Goal: Transaction & Acquisition: Purchase product/service

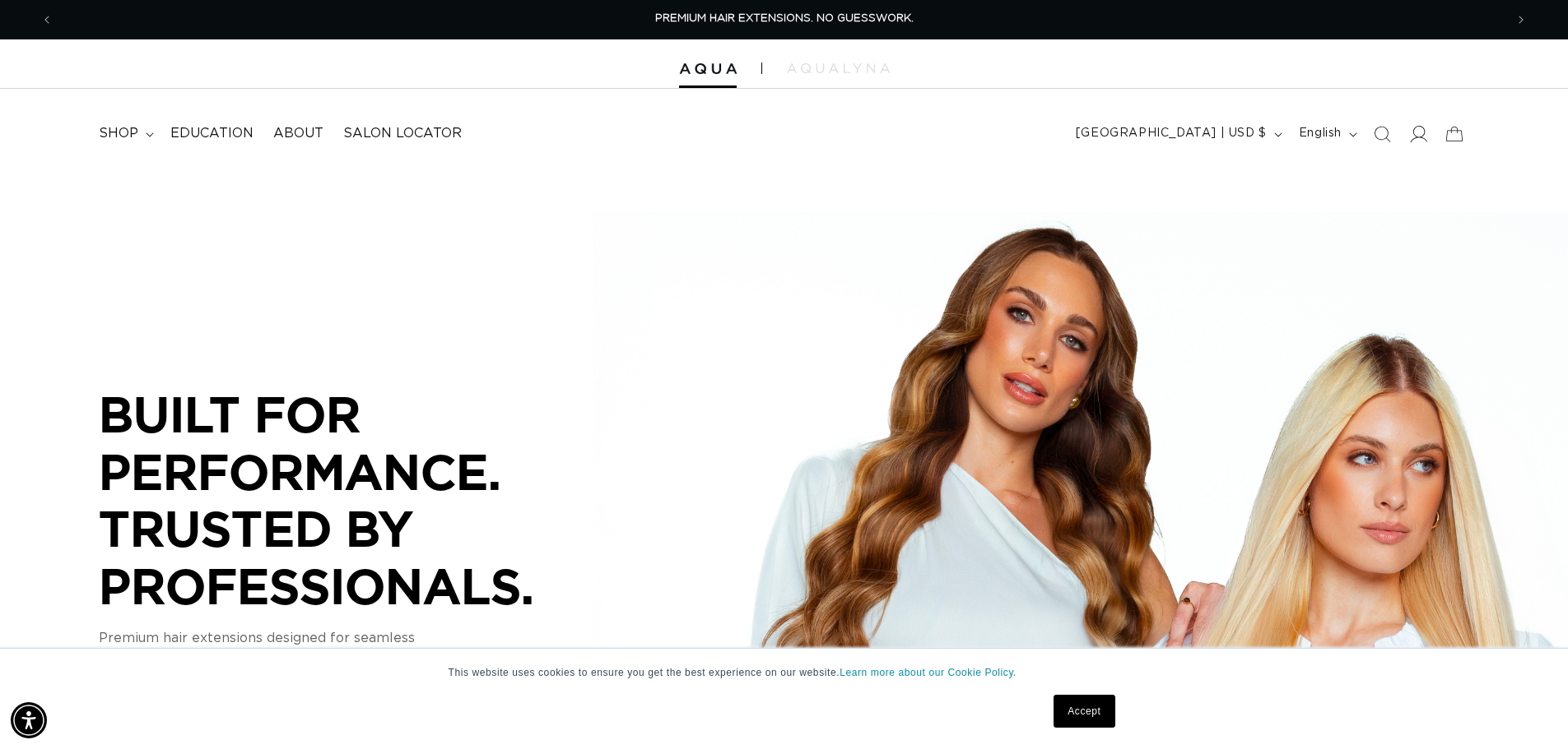
click at [1428, 134] on span at bounding box center [1418, 134] width 37 height 37
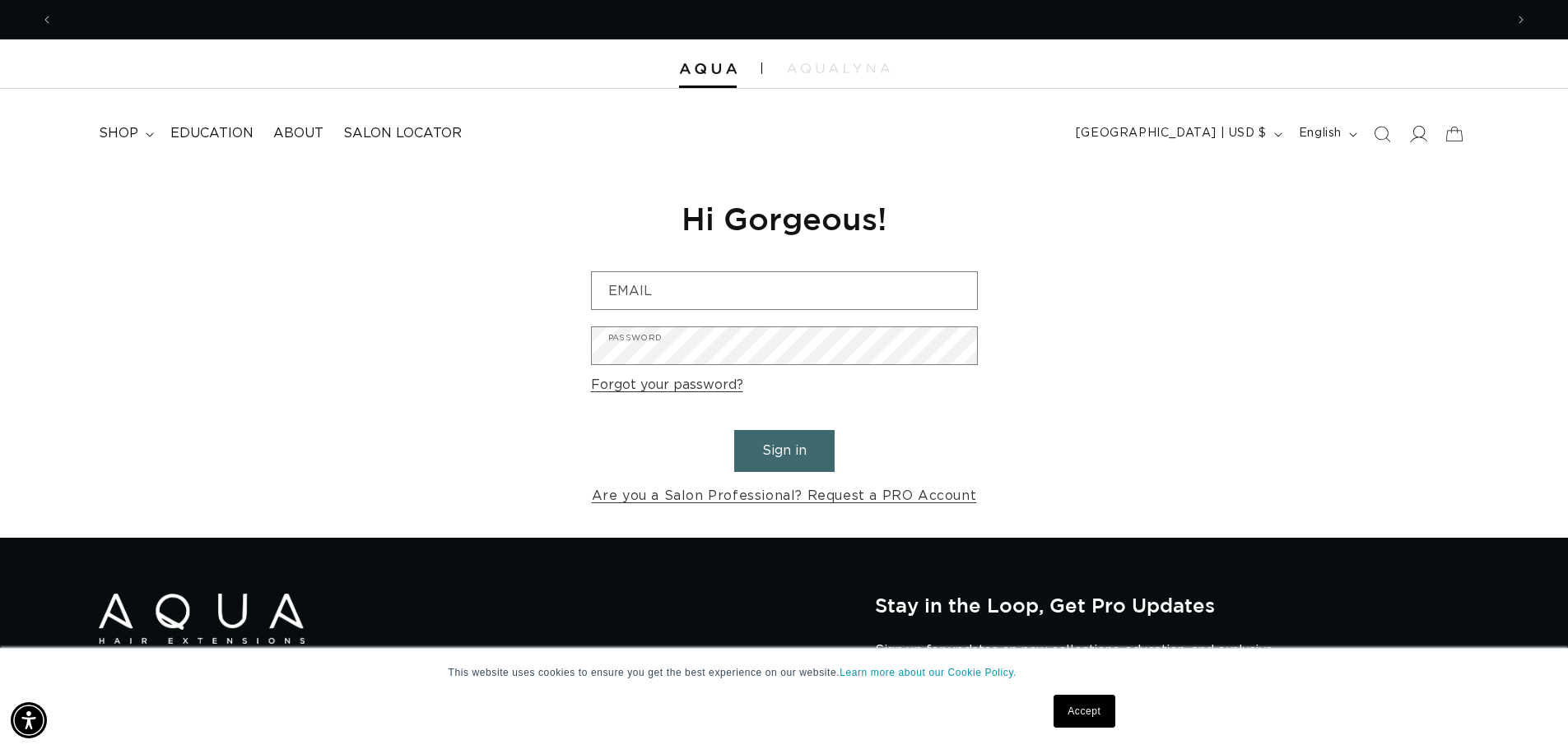
scroll to position [0, 2902]
click at [679, 282] on input "Email" at bounding box center [784, 290] width 385 height 37
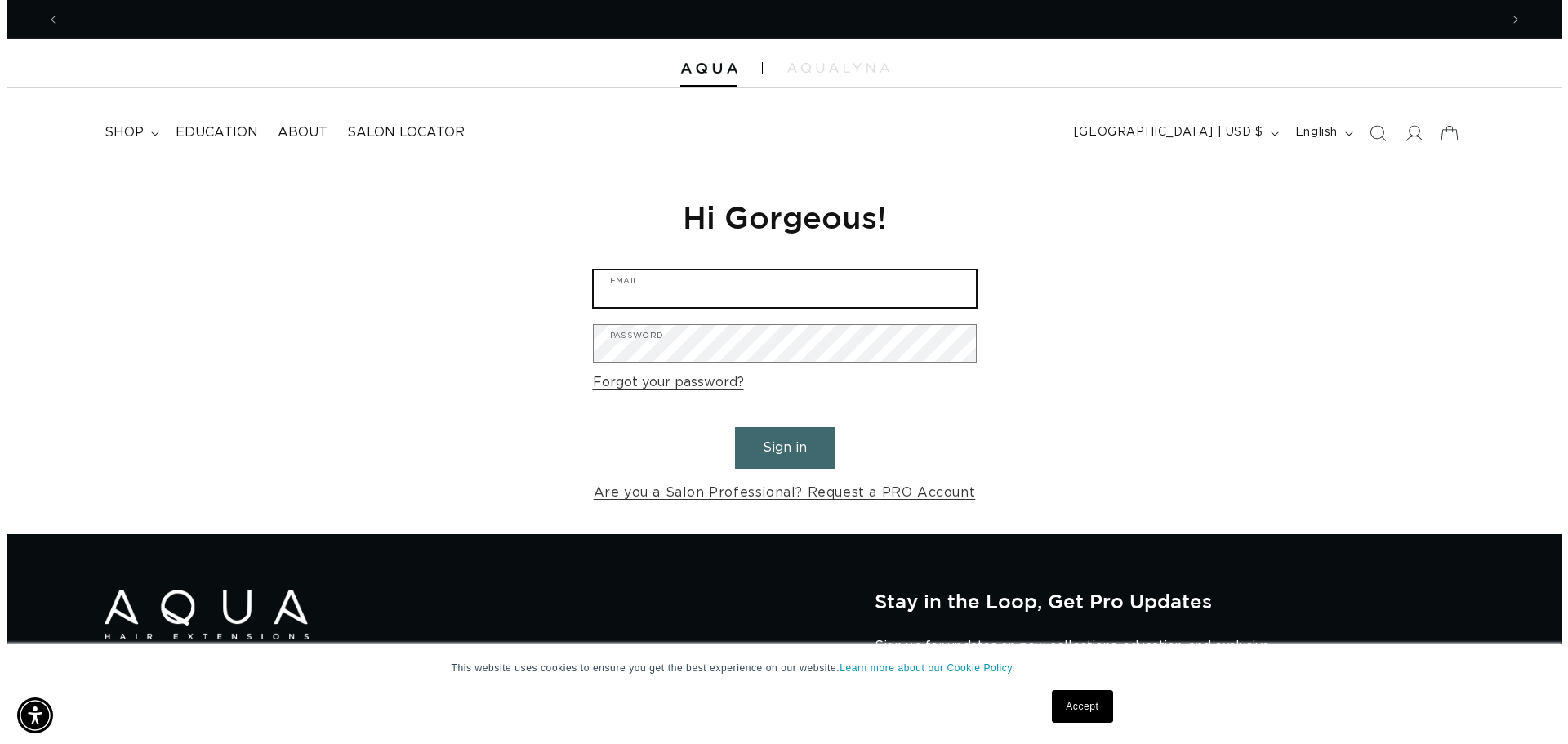
scroll to position [0, 0]
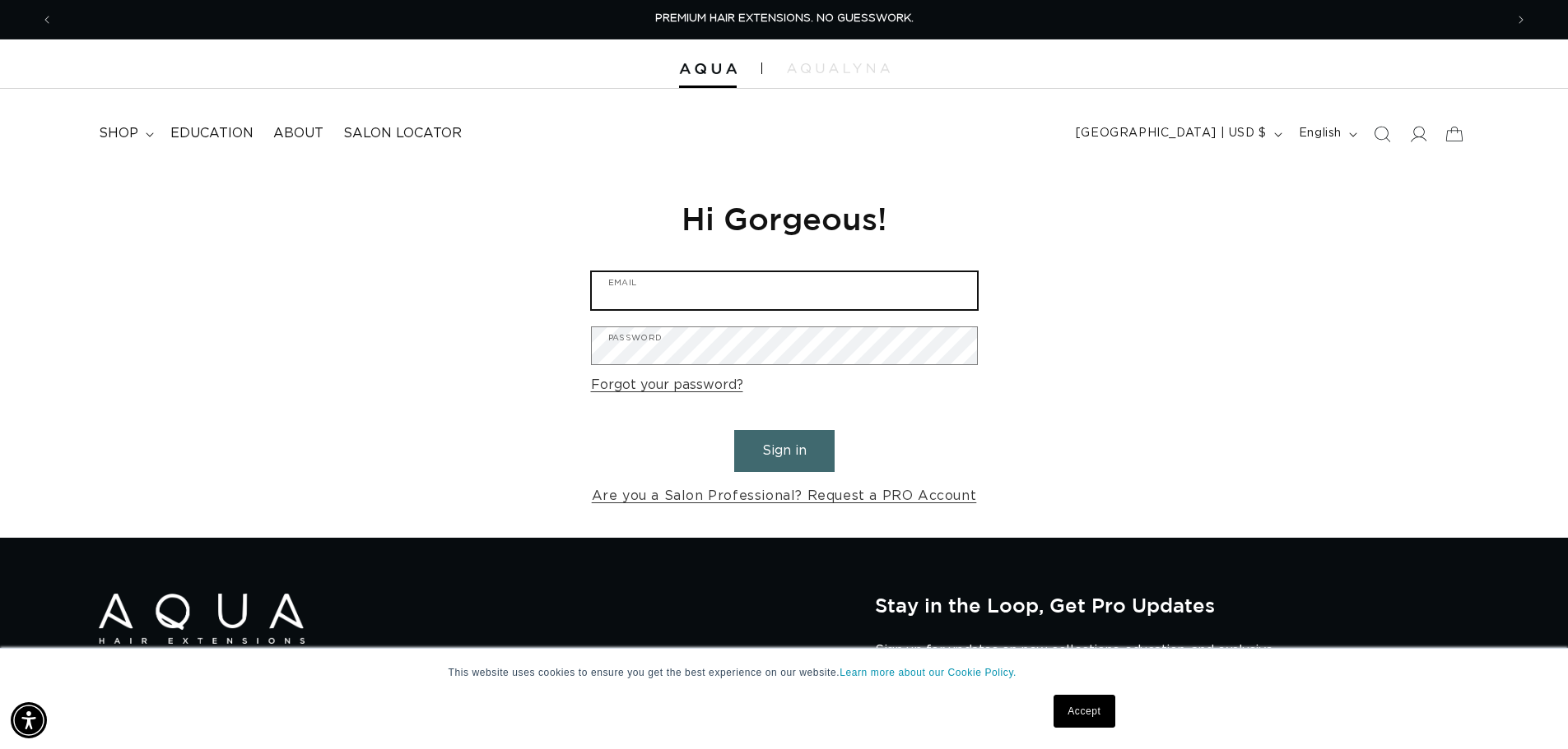
type input "shari@bravosalonspa.com"
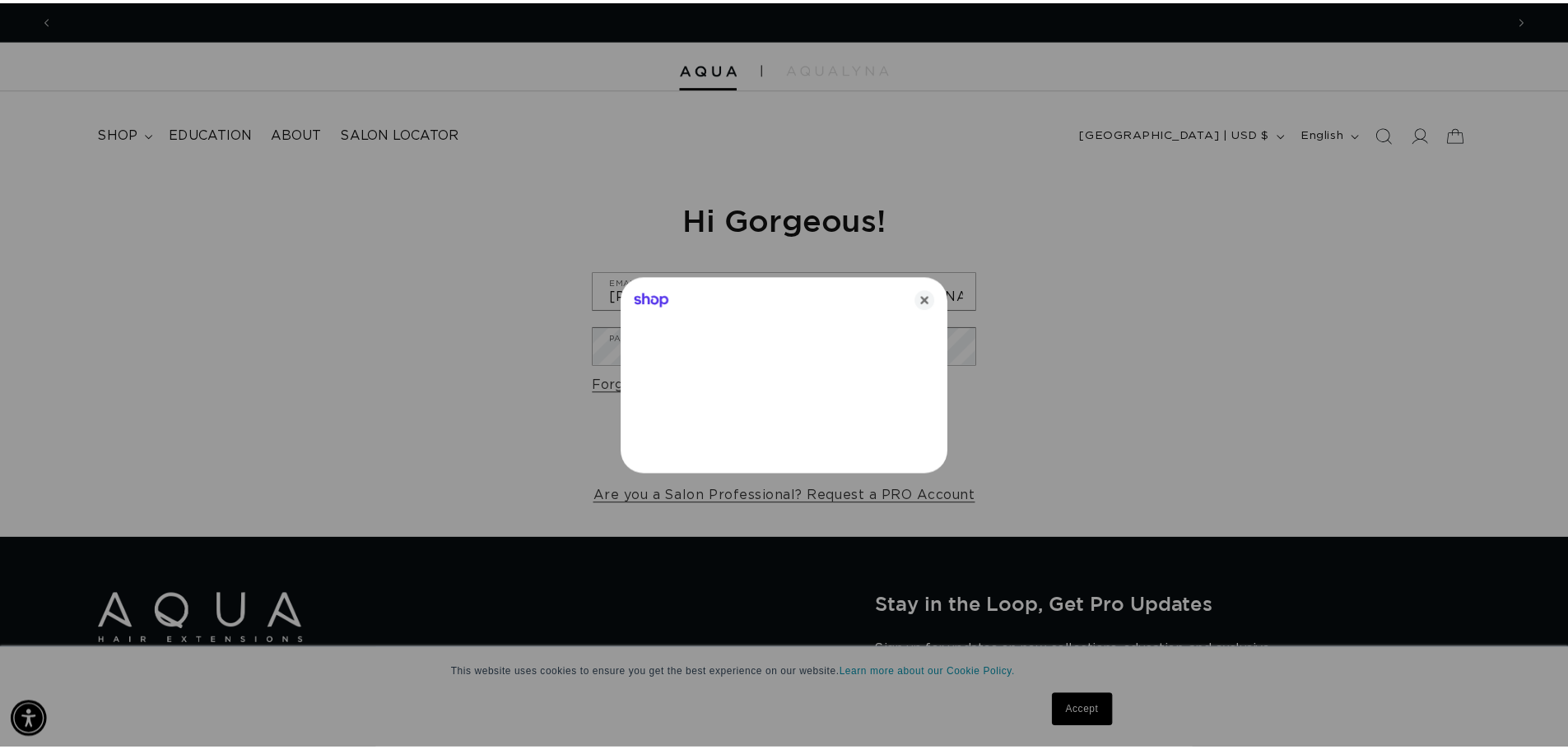
scroll to position [0, 1463]
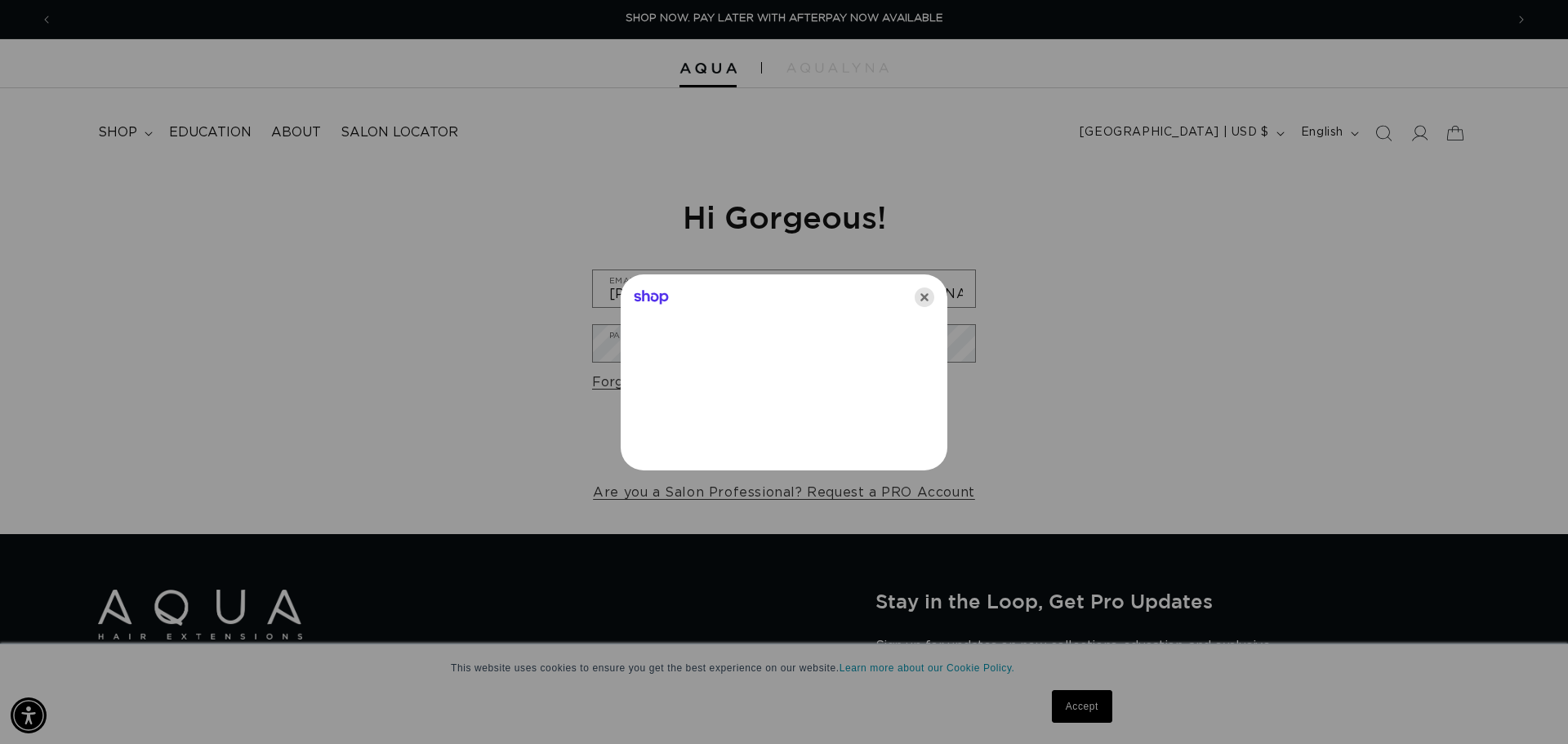
click at [917, 301] on icon "Close" at bounding box center [925, 298] width 20 height 20
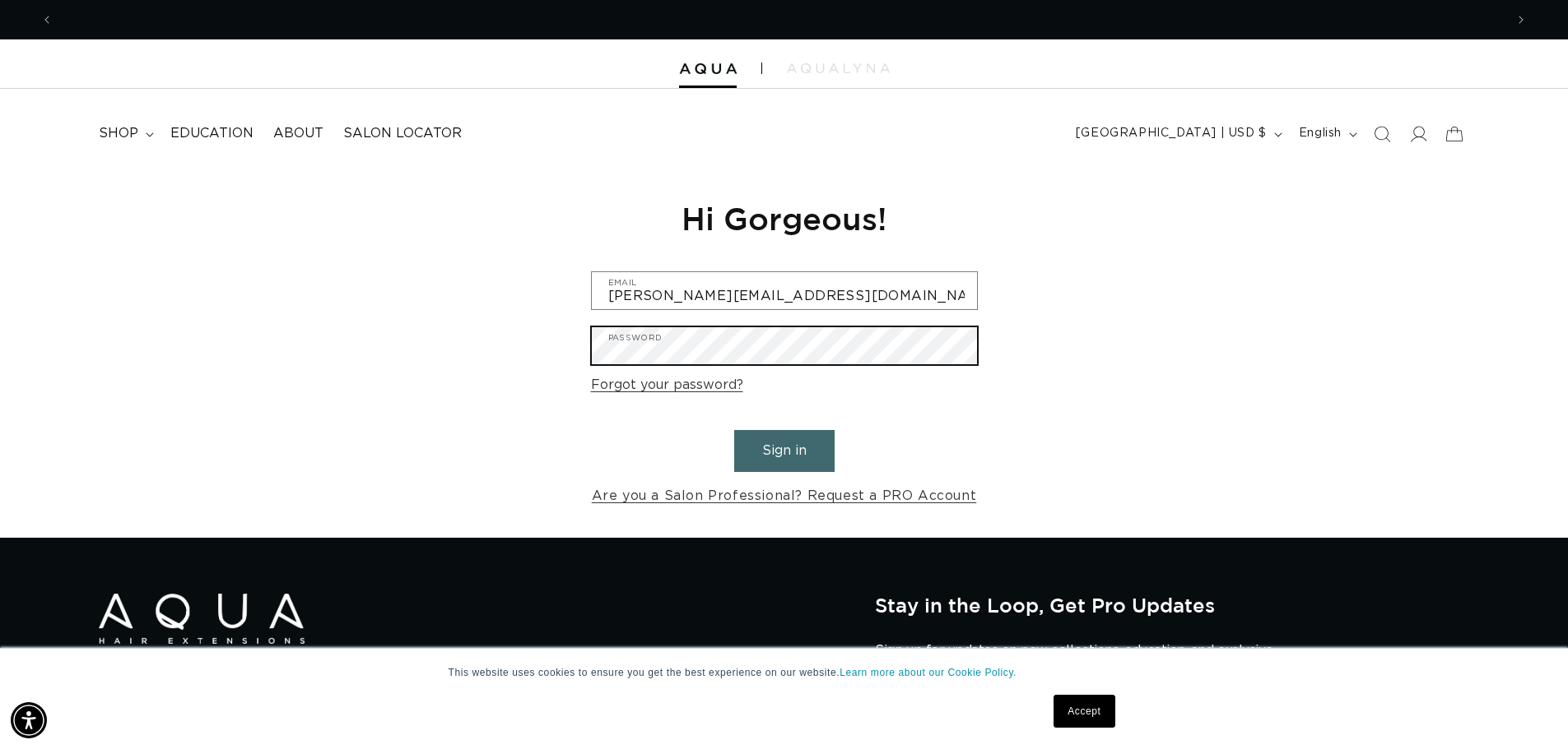
scroll to position [0, 0]
click at [734, 430] on button "Sign in" at bounding box center [784, 451] width 101 height 42
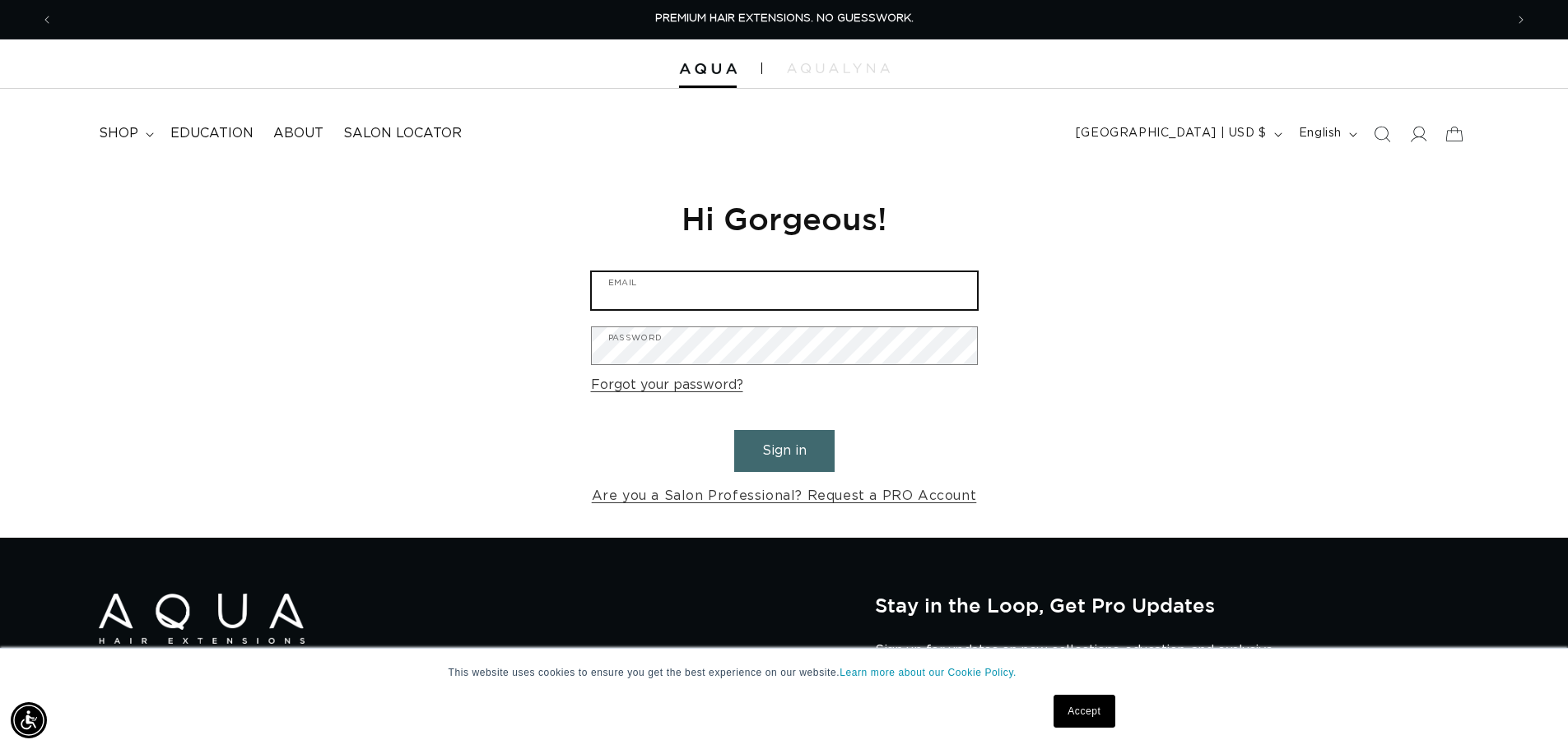
click at [815, 286] on input "Email" at bounding box center [784, 290] width 385 height 37
type input "shari@bravosalonspa.com"
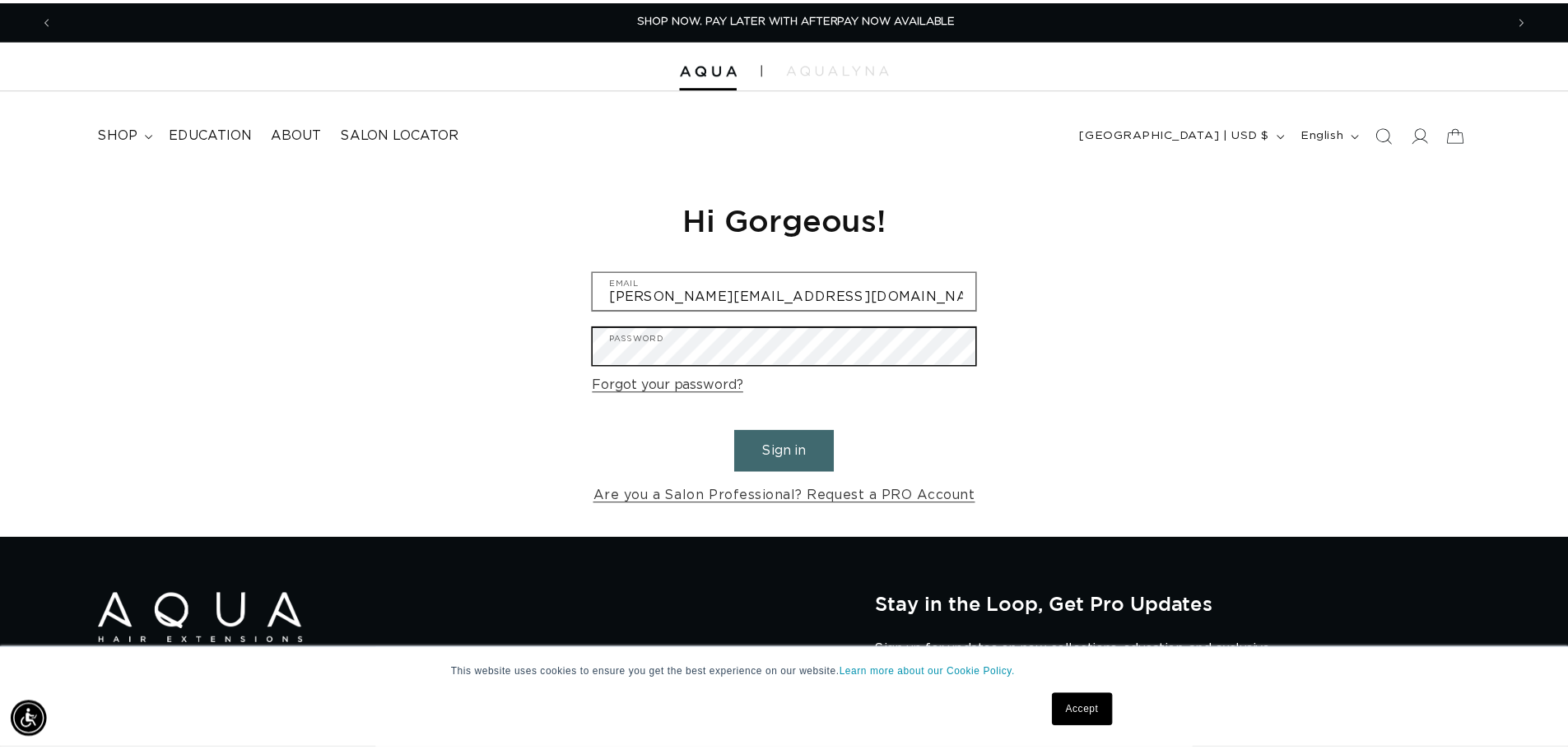
scroll to position [0, 1463]
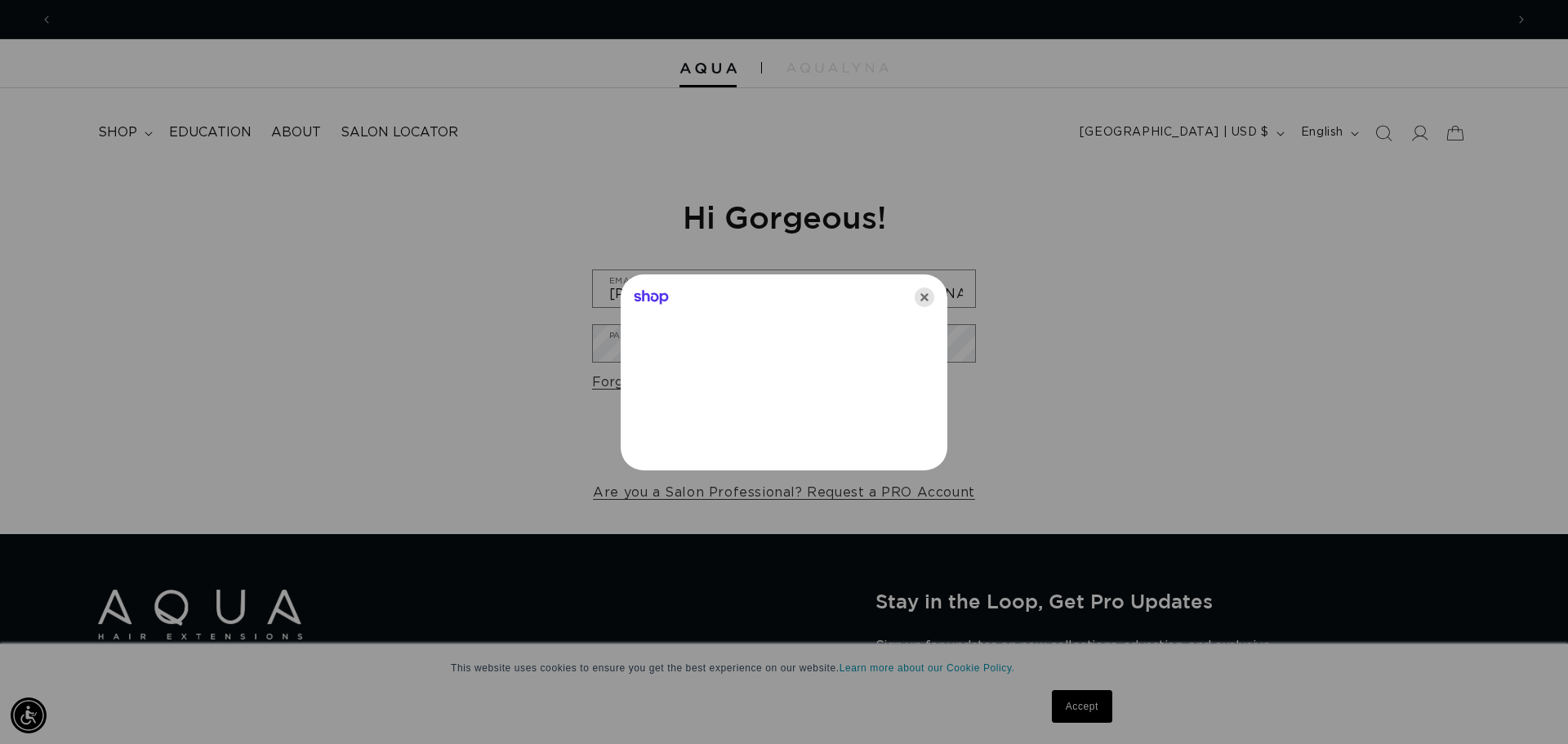
click at [921, 296] on icon "Close" at bounding box center [925, 298] width 20 height 20
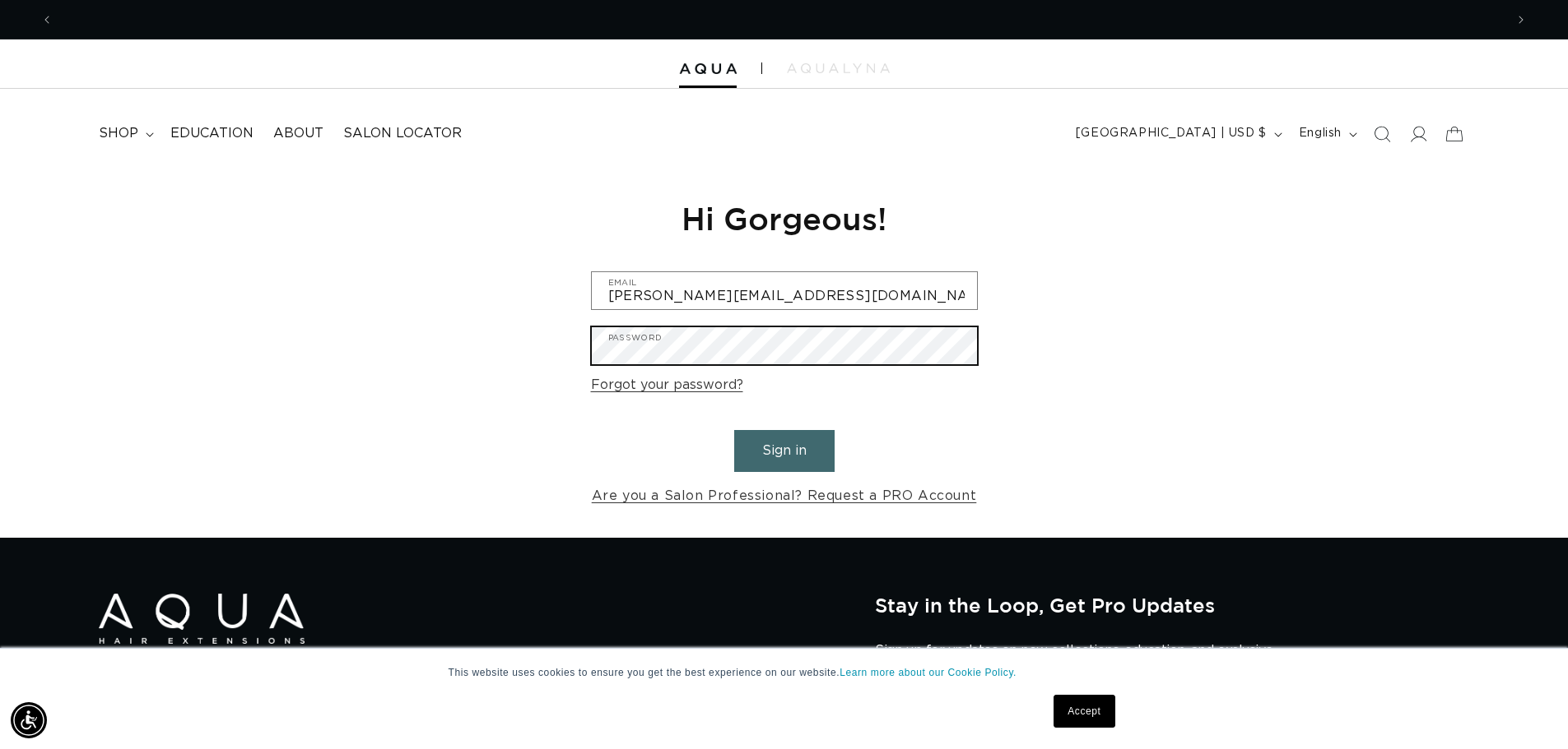
scroll to position [0, 0]
click at [734, 430] on button "Sign in" at bounding box center [784, 451] width 101 height 42
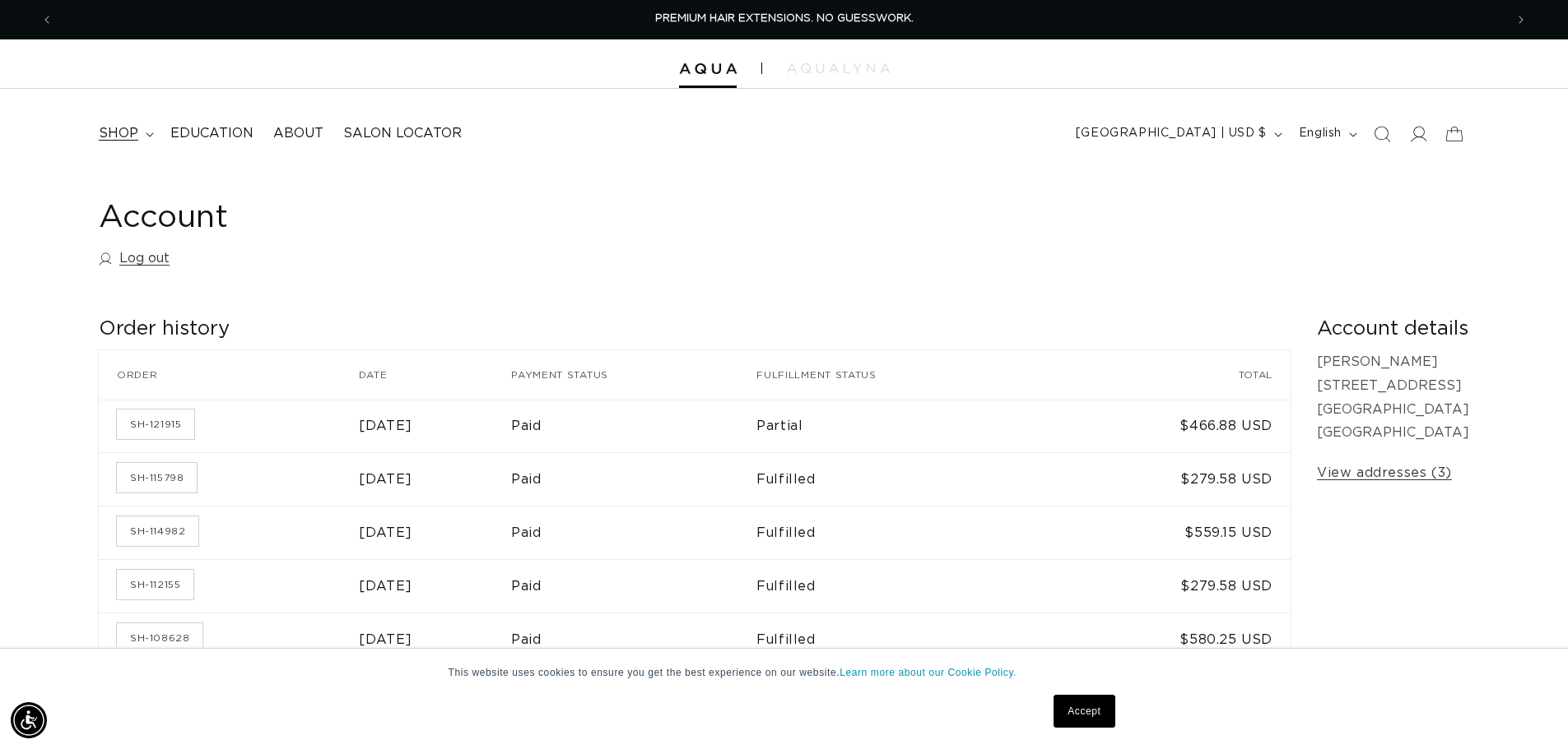
click at [118, 132] on span "shop" at bounding box center [118, 133] width 39 height 17
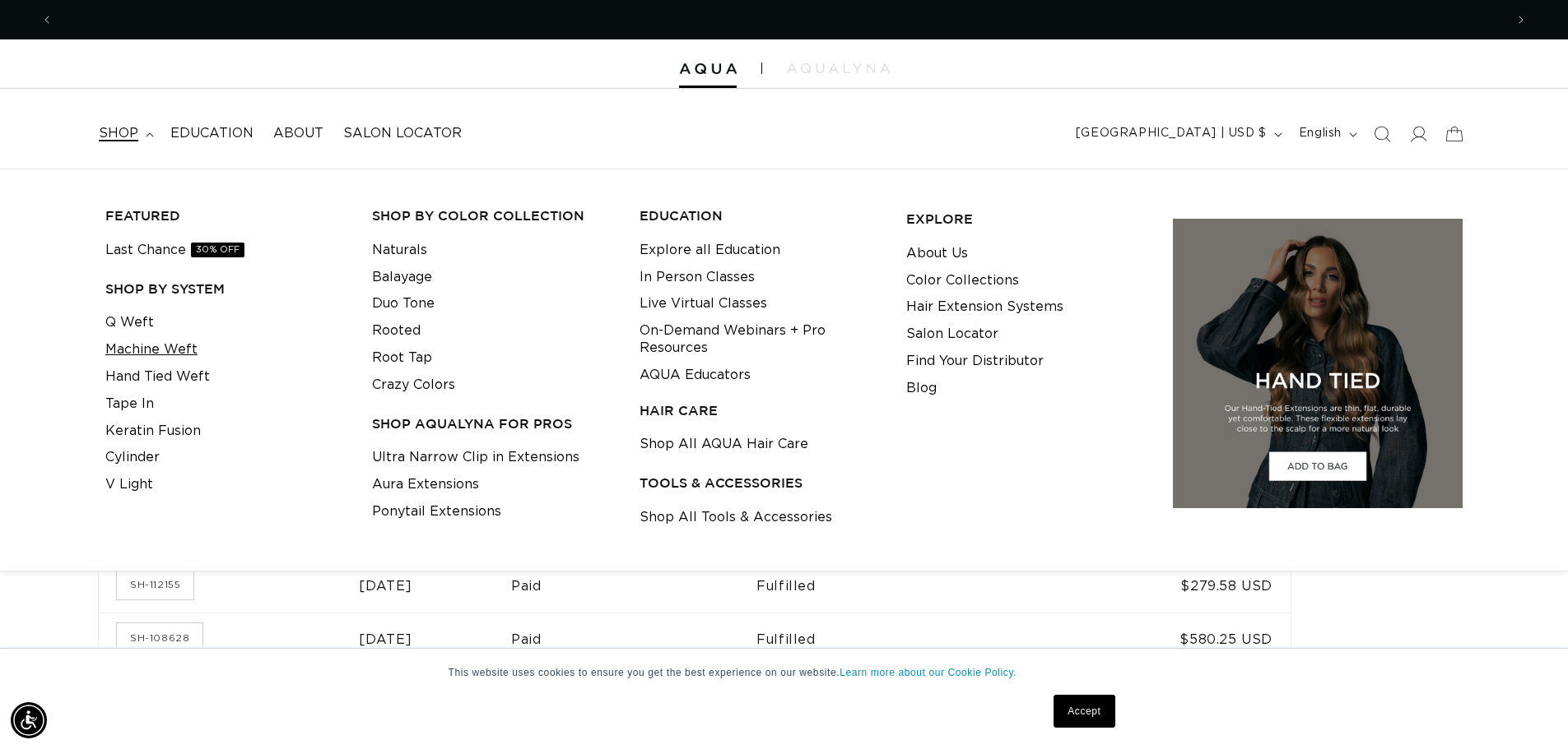
click at [162, 348] on link "Machine Weft" at bounding box center [151, 350] width 92 height 27
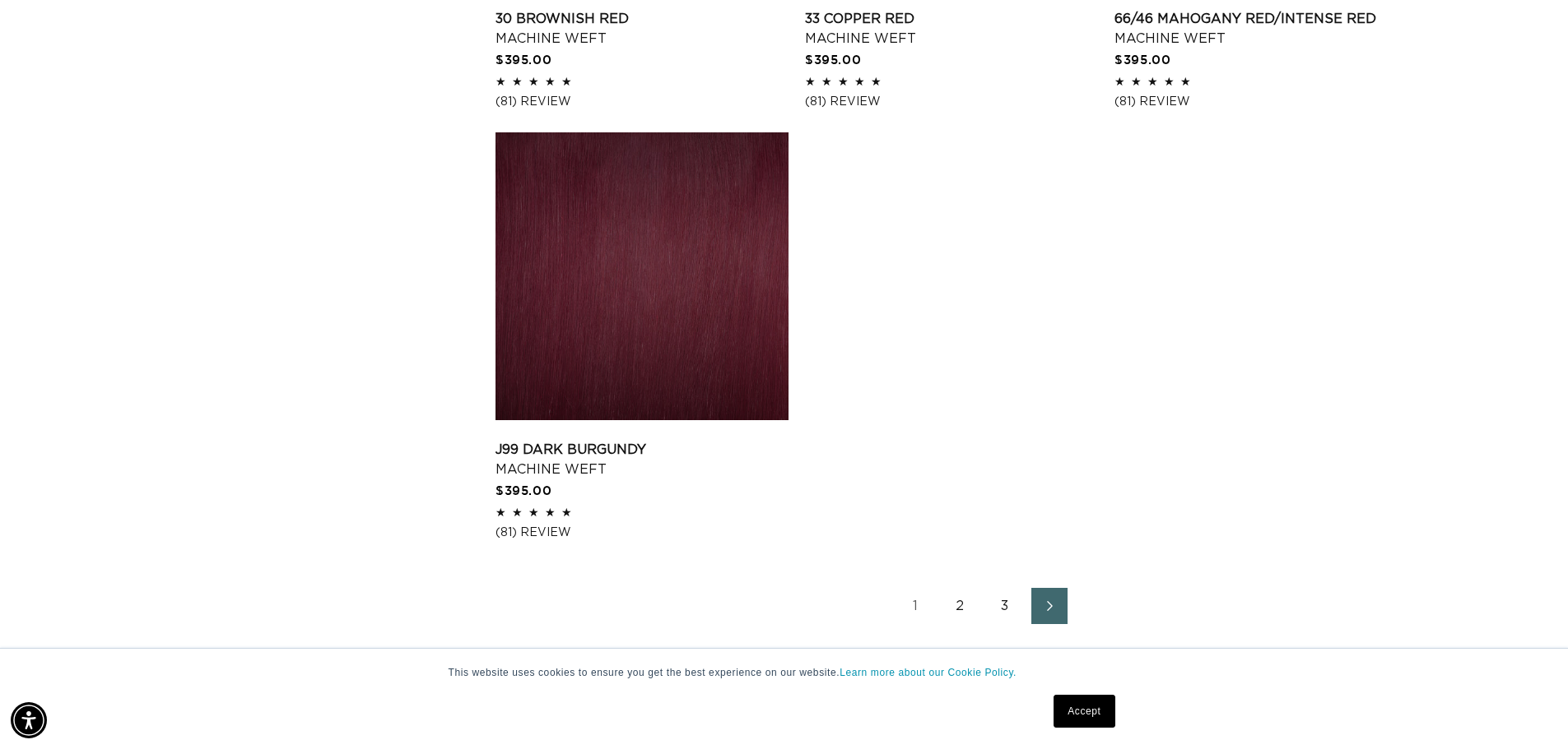
scroll to position [2715, 0]
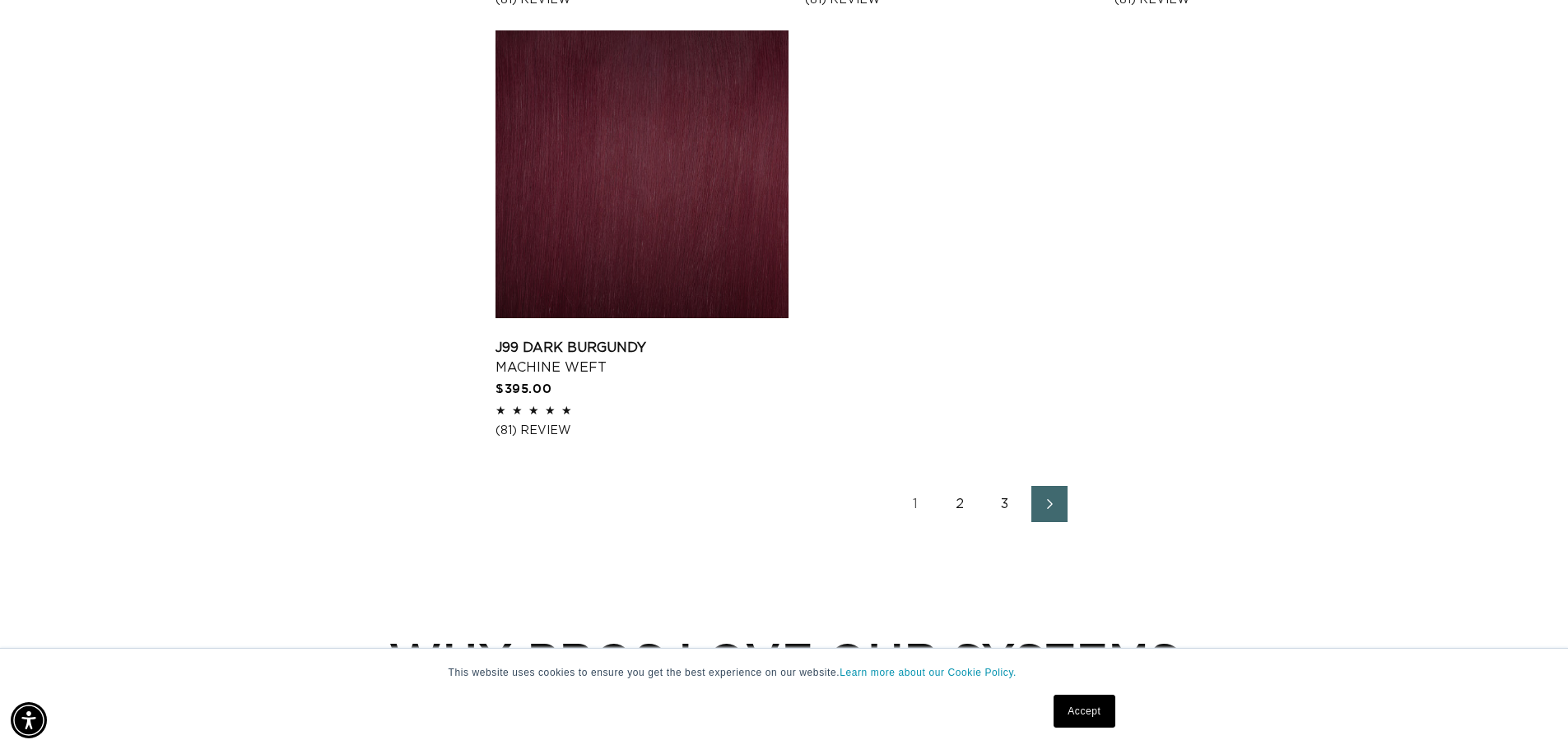
click at [967, 502] on link "2" at bounding box center [960, 504] width 37 height 37
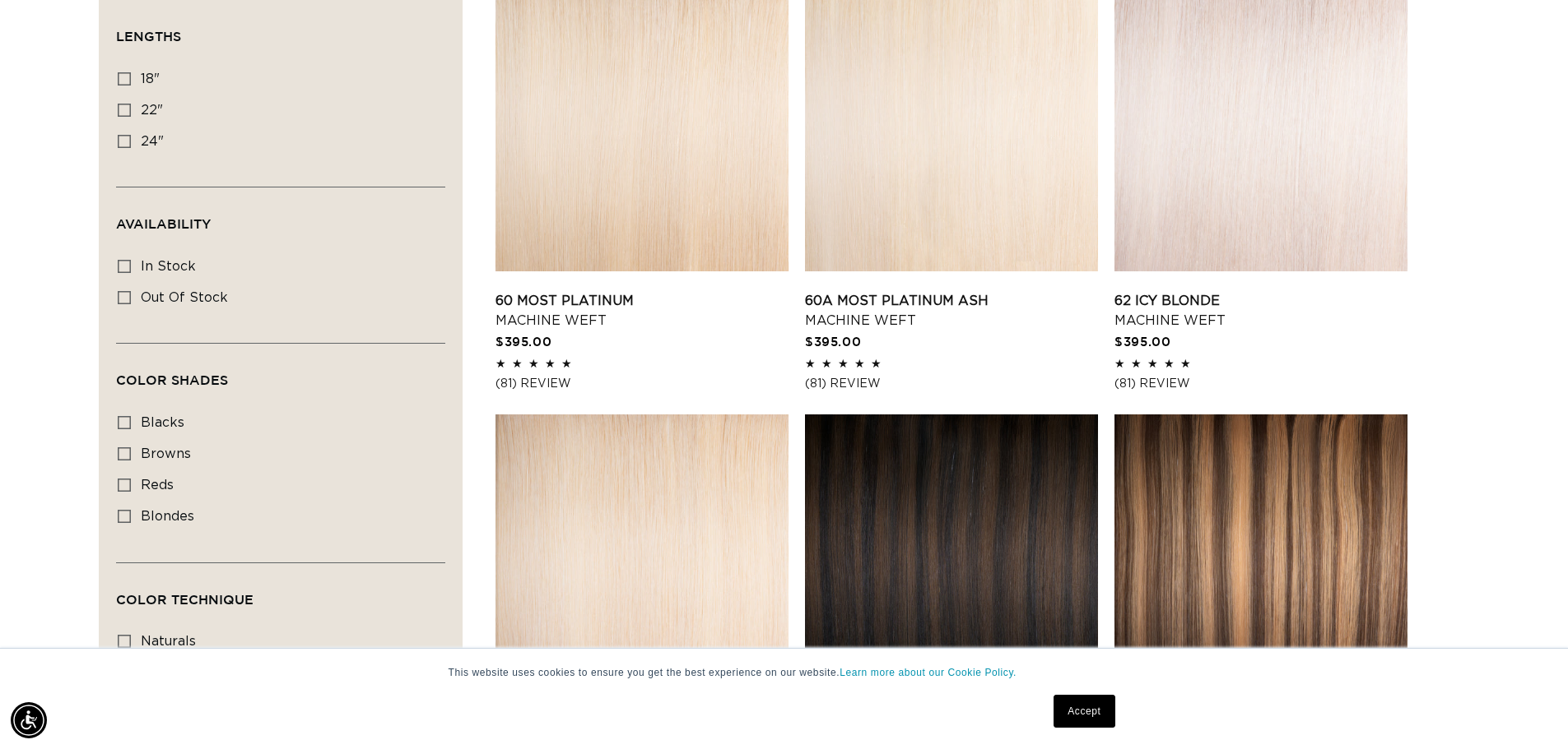
scroll to position [575, 0]
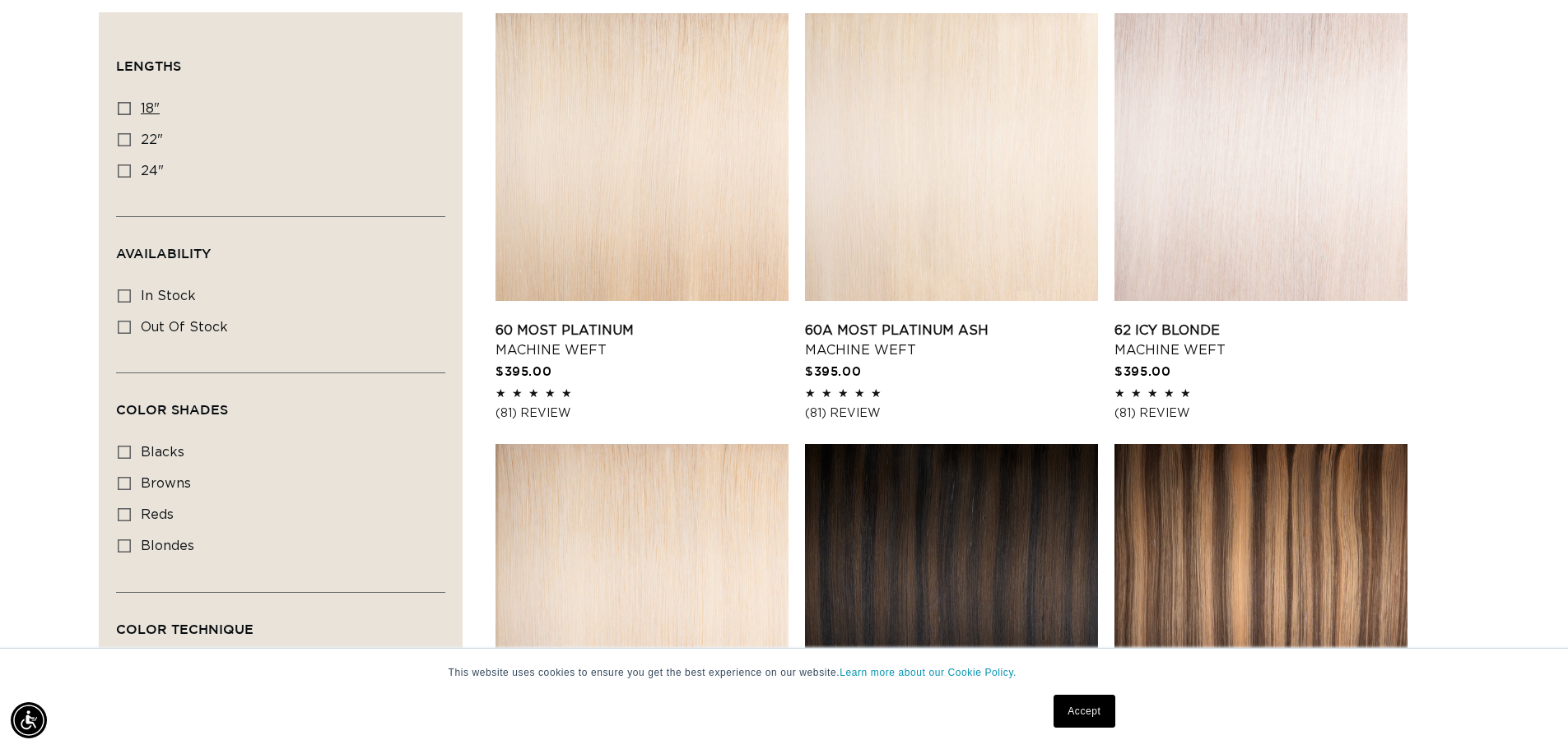
click at [124, 103] on rect at bounding box center [124, 109] width 12 height 12
click at [124, 102] on input "18" 18" (41 products)" at bounding box center [124, 109] width 13 height 13
checkbox input "true"
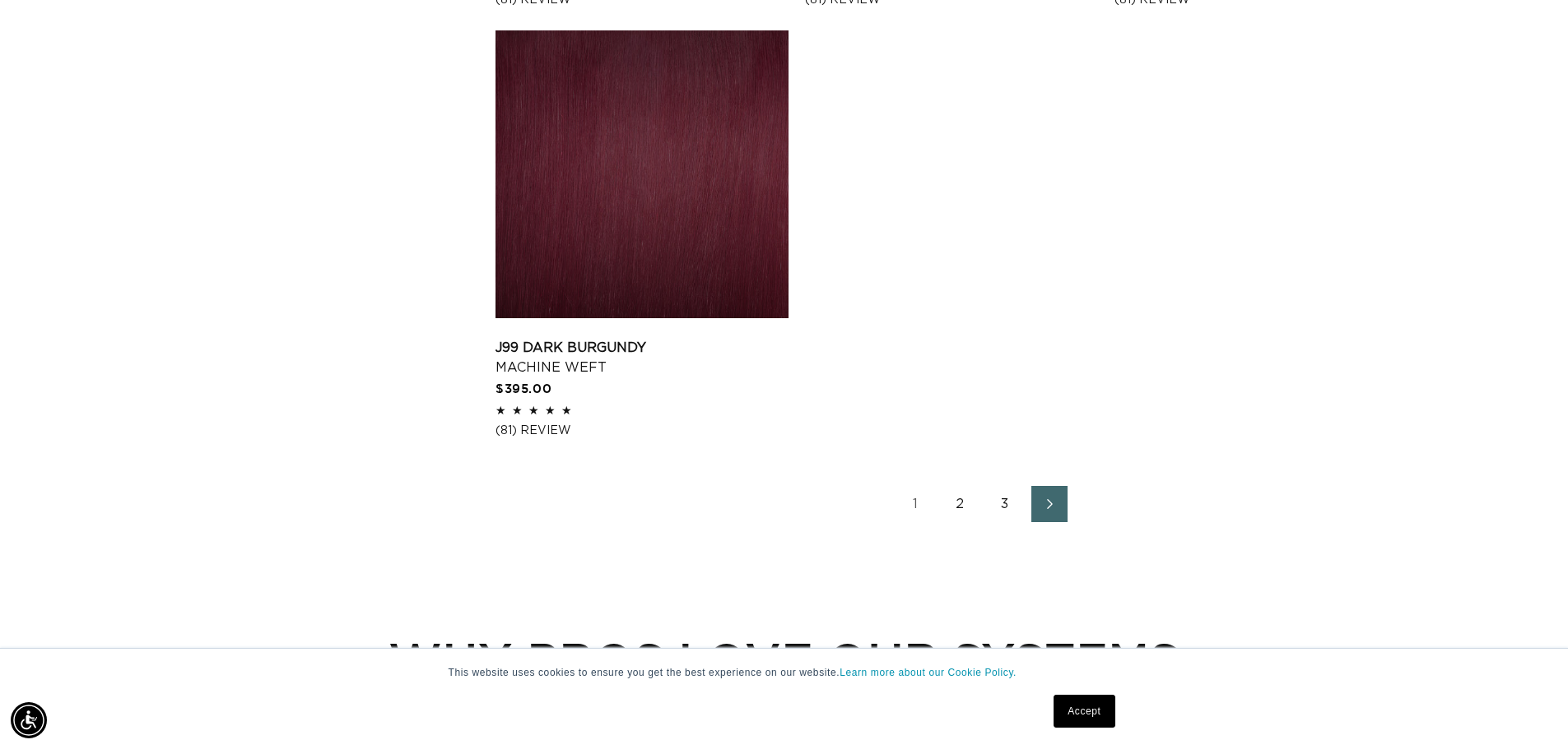
click at [959, 510] on link "2" at bounding box center [960, 504] width 37 height 37
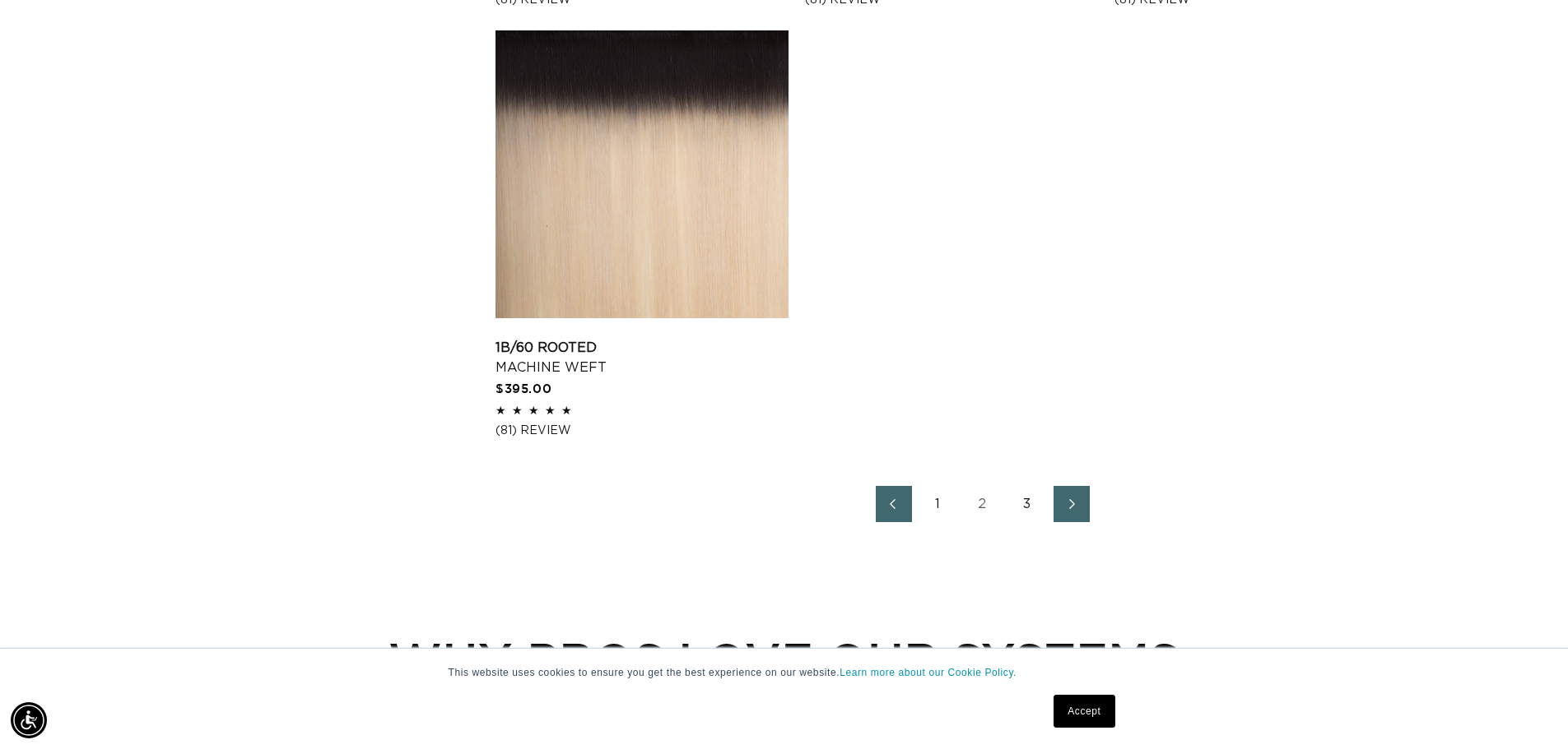
scroll to position [0, 2902]
click at [1025, 503] on link "3" at bounding box center [1027, 504] width 37 height 37
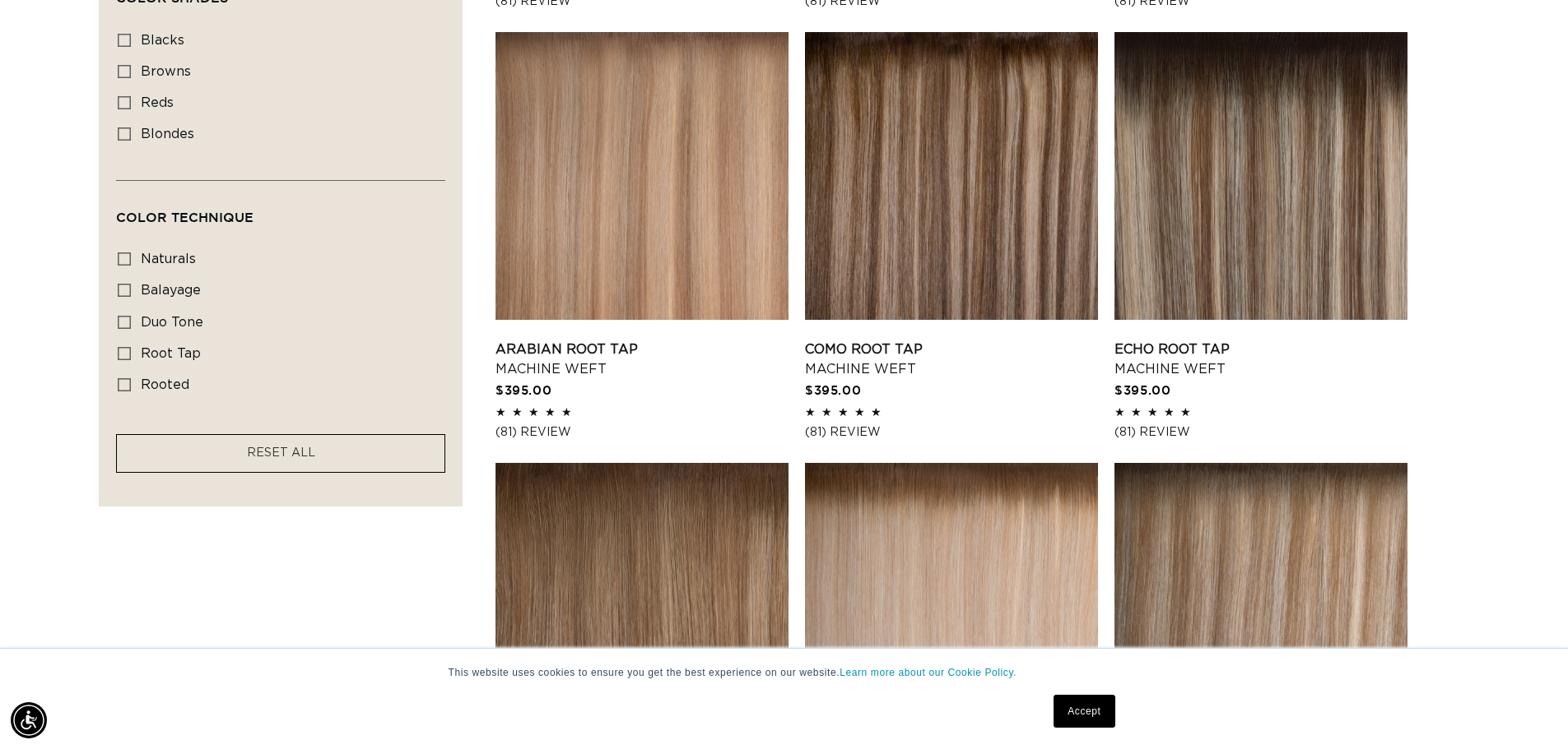
scroll to position [987, 0]
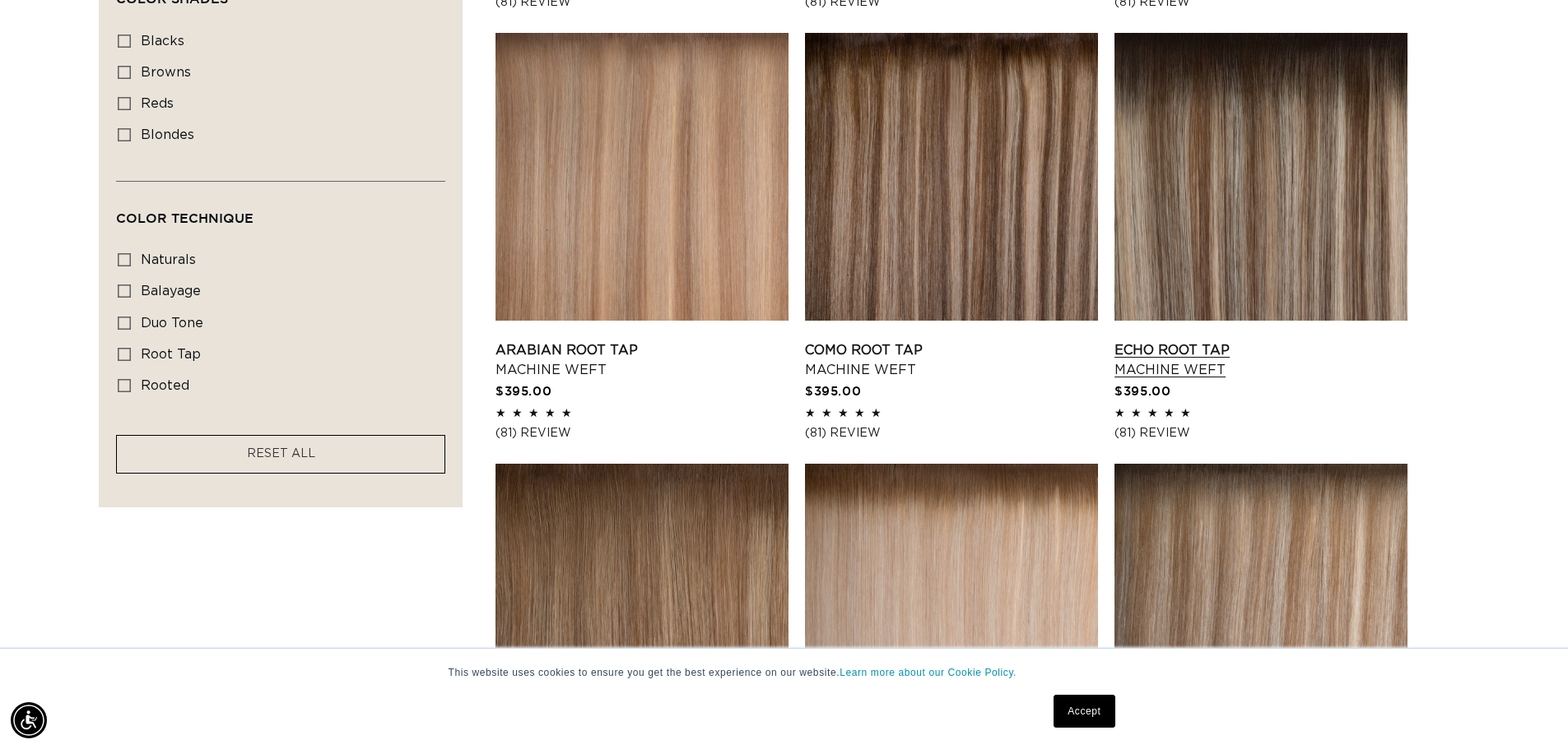
click at [1221, 341] on link "Echo Root Tap Machine Weft" at bounding box center [1260, 360] width 293 height 39
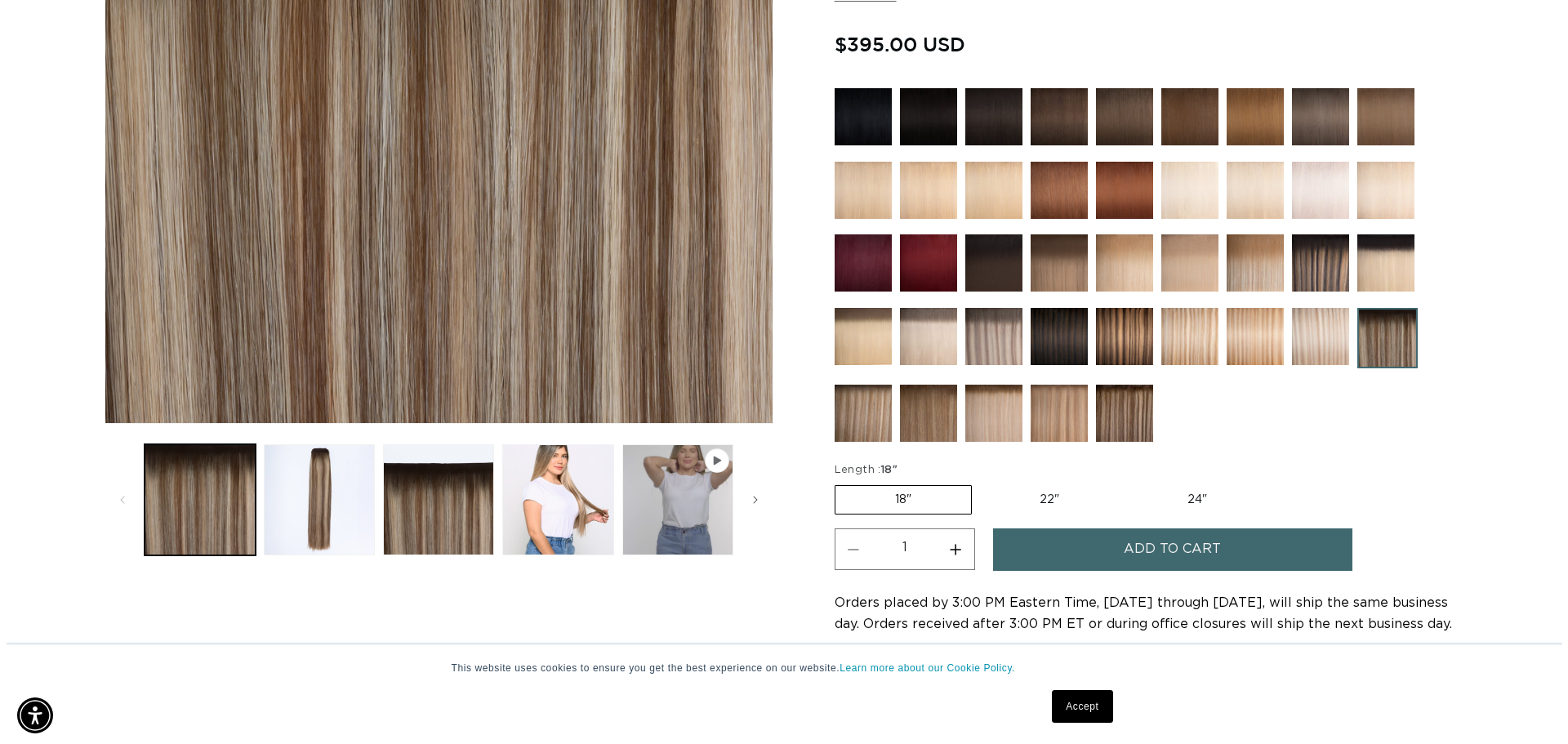
scroll to position [0, 1440]
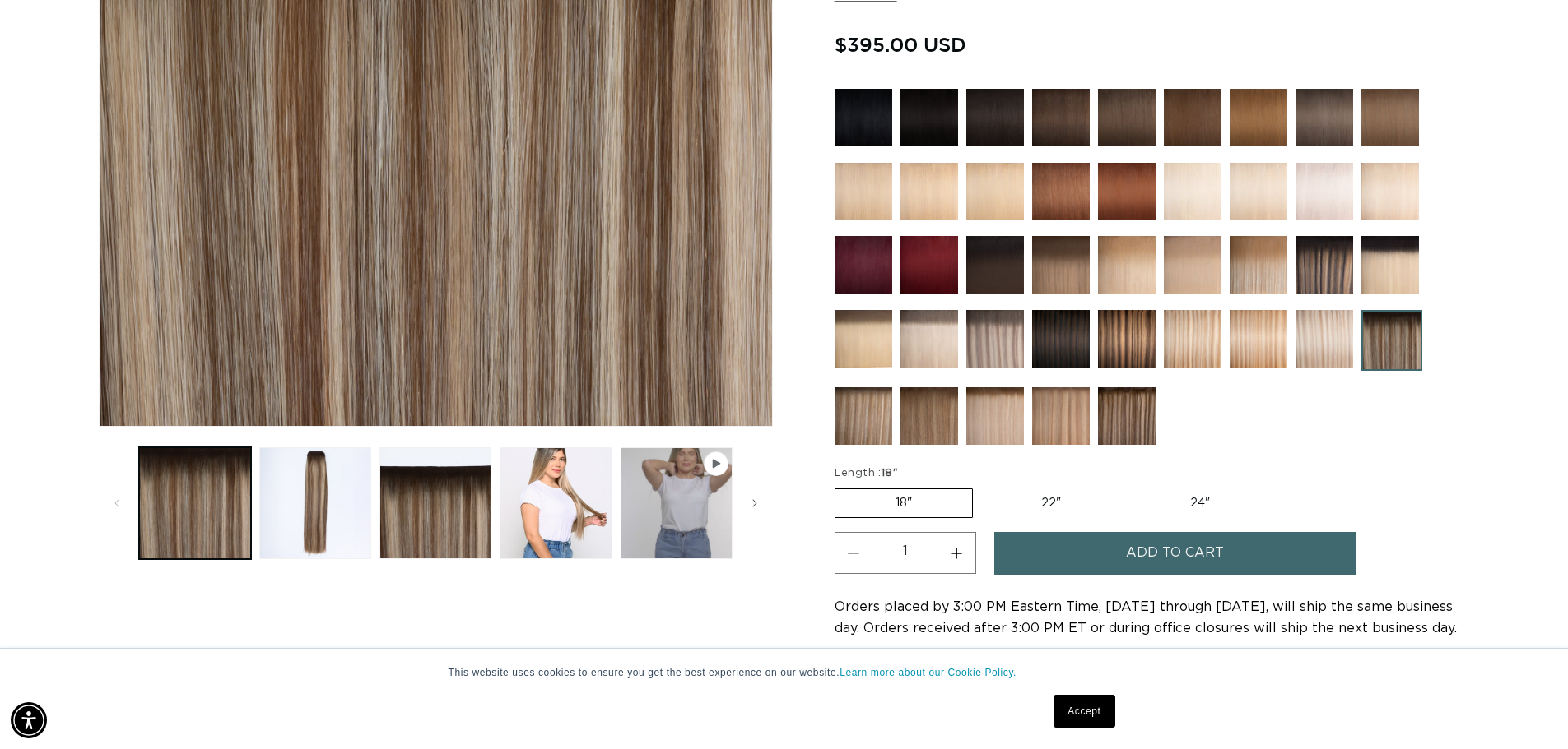
click at [918, 506] on label "18" Variant sold out or unavailable" at bounding box center [903, 503] width 138 height 29
click at [840, 486] on input "18" Variant sold out or unavailable" at bounding box center [839, 485] width 1 height 1
drag, startPoint x: 1147, startPoint y: 552, endPoint x: 1015, endPoint y: 467, distance: 157.0
click at [1147, 551] on span "Add to cart" at bounding box center [1174, 554] width 98 height 42
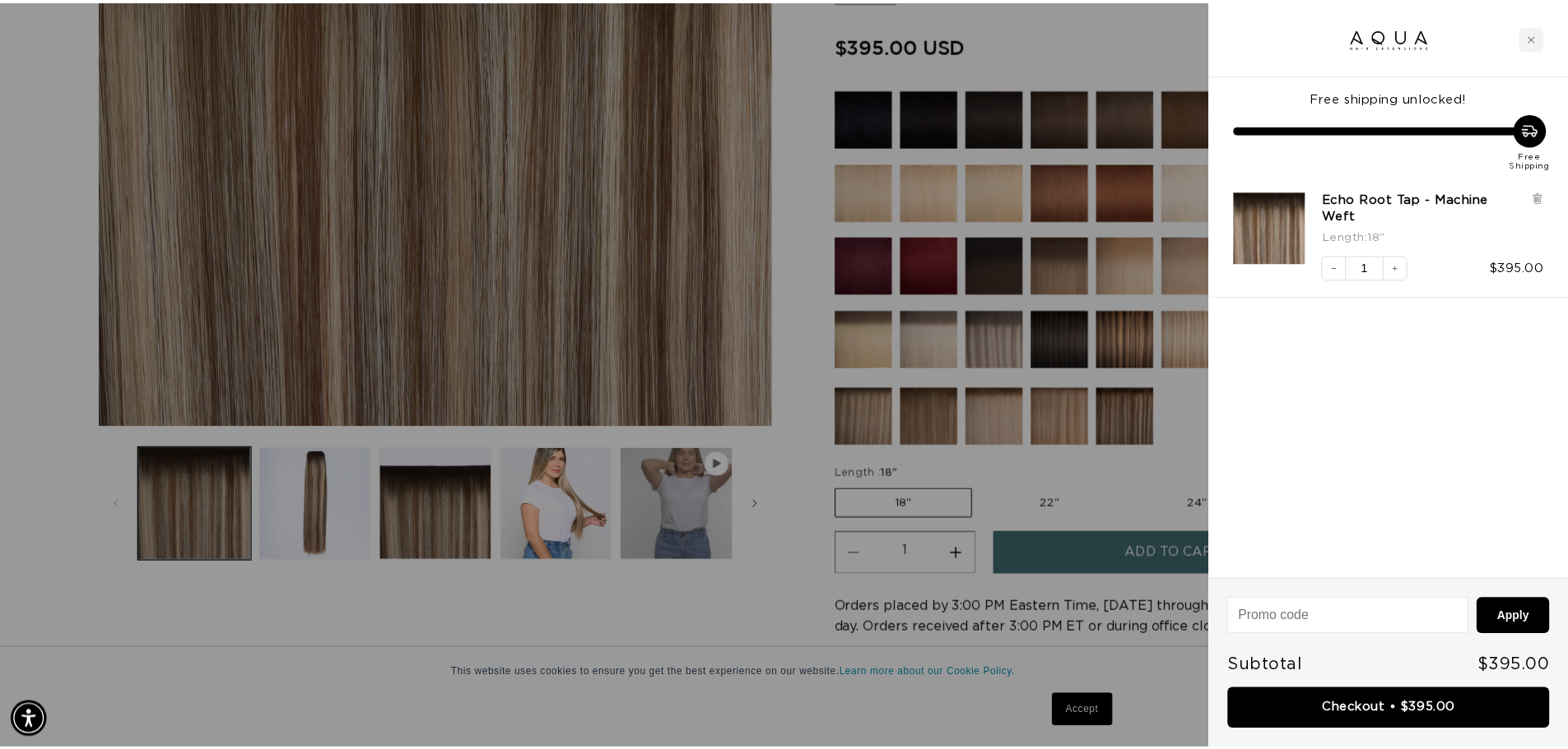
scroll to position [0, 0]
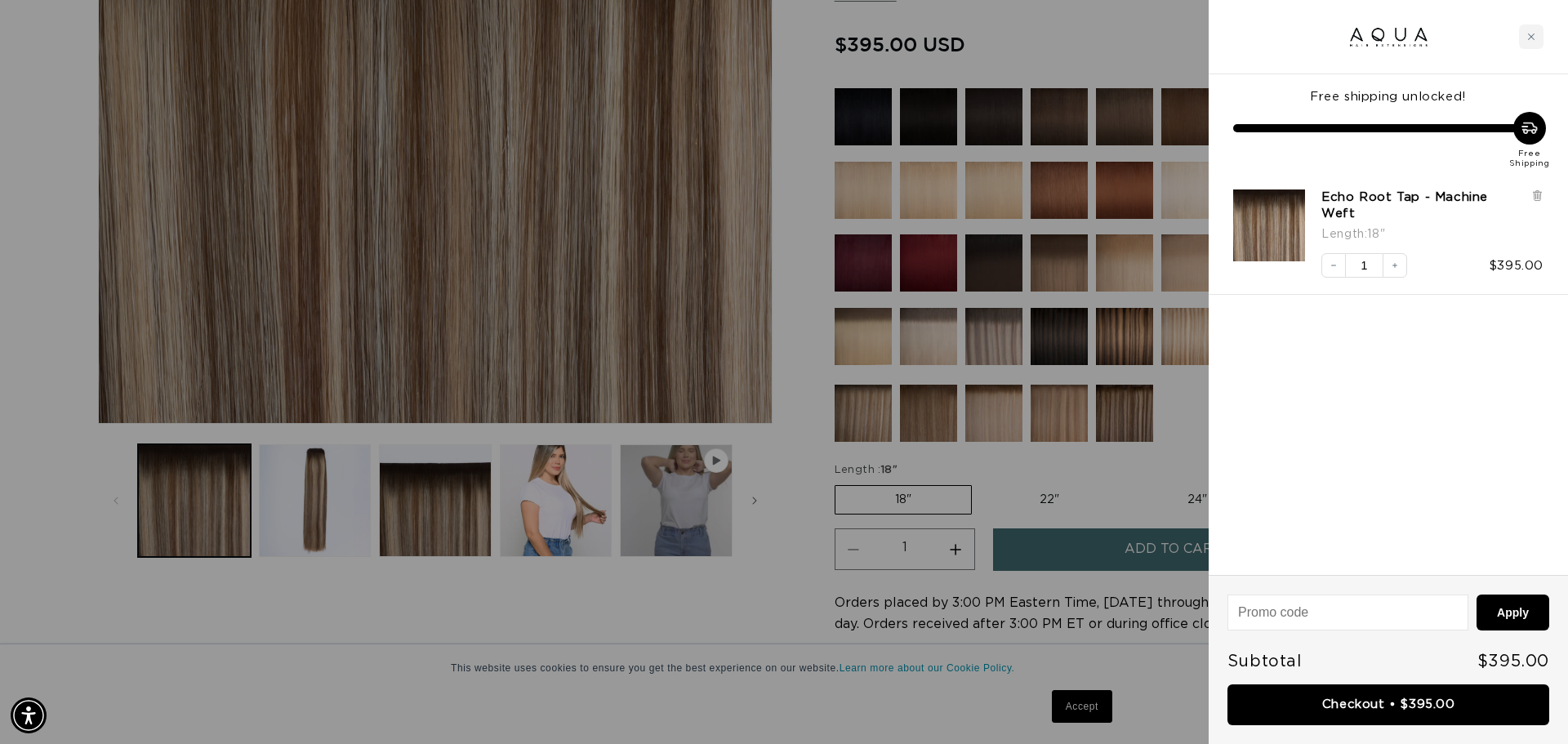
click at [710, 615] on div at bounding box center [784, 372] width 1568 height 744
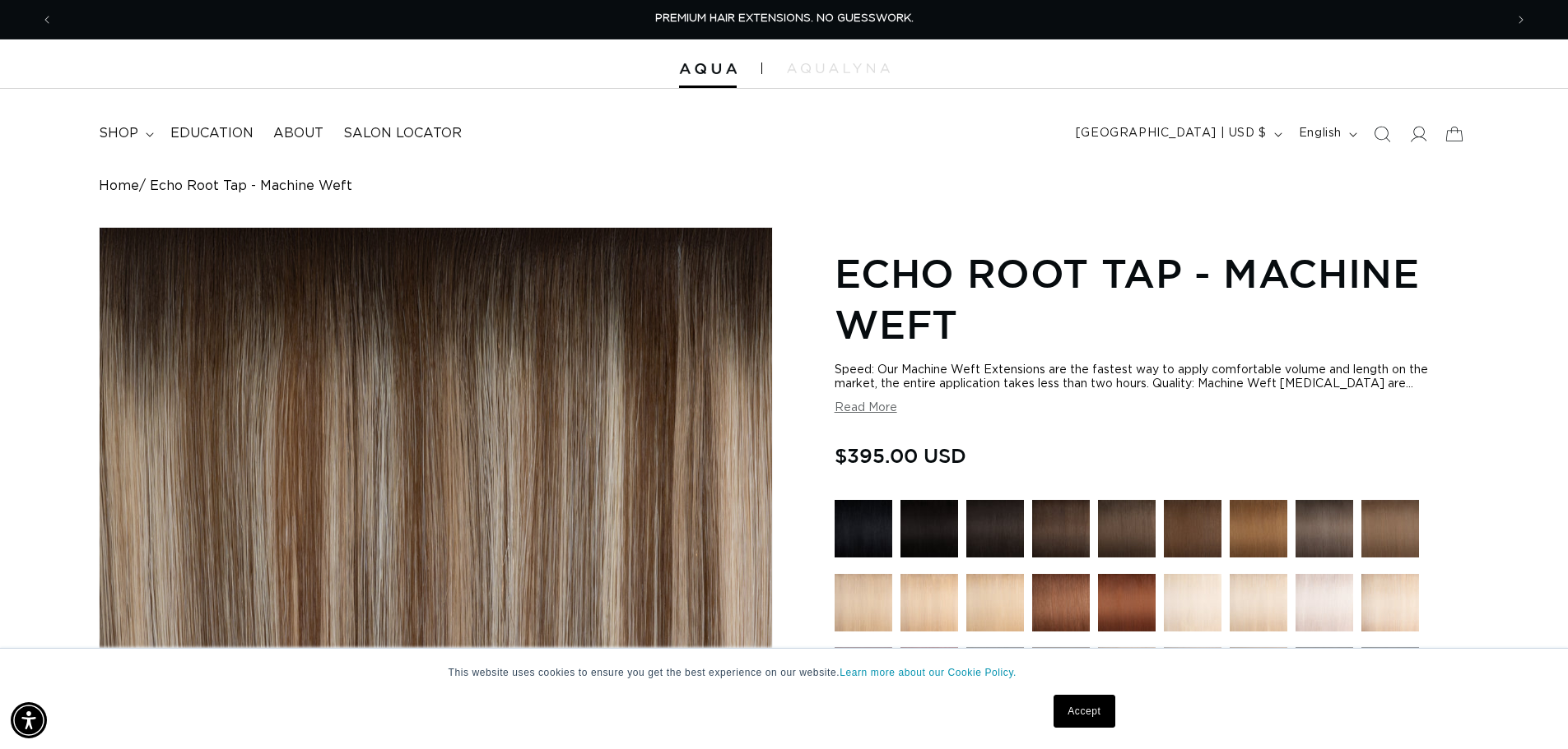
click at [117, 185] on link "Home" at bounding box center [119, 185] width 40 height 16
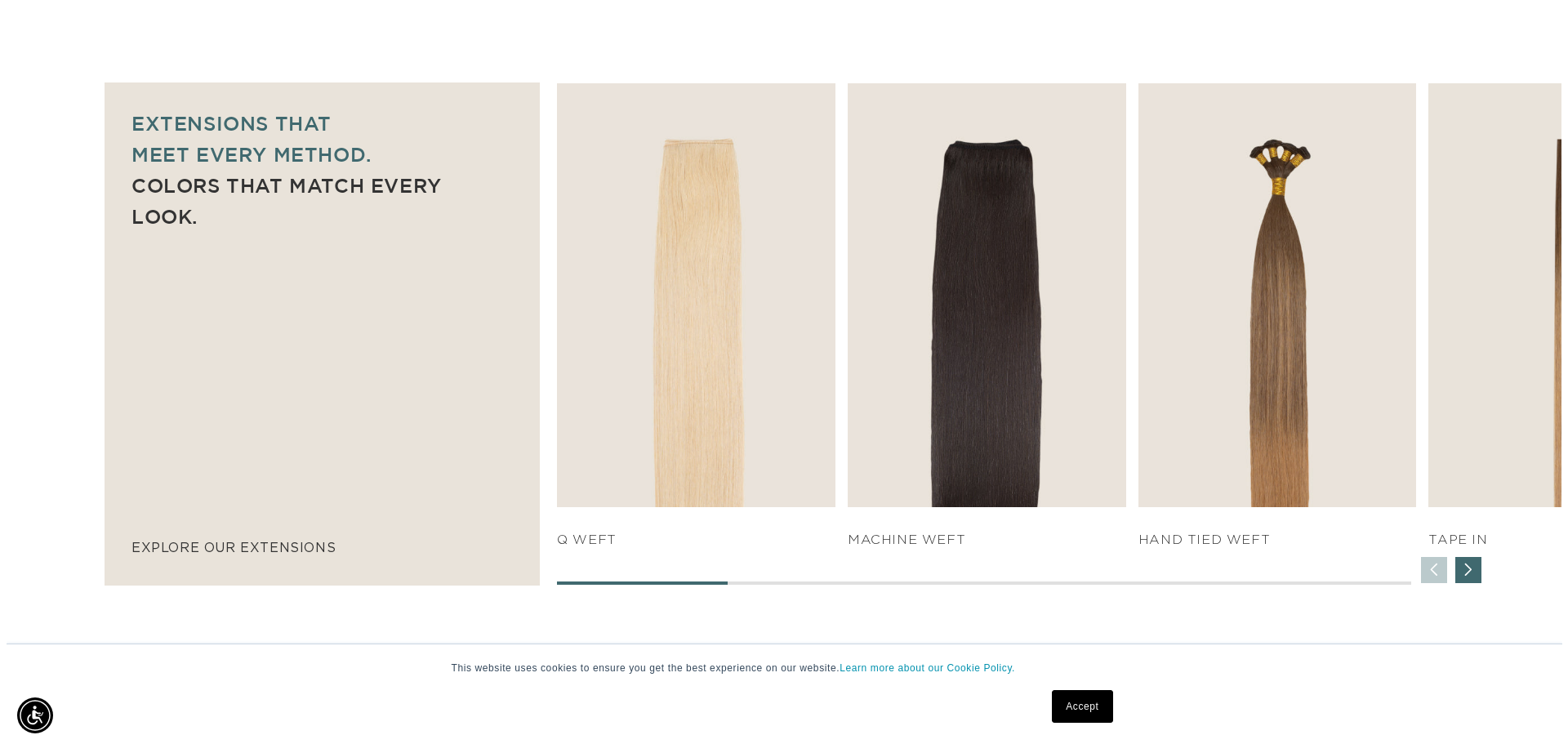
scroll to position [0, 1440]
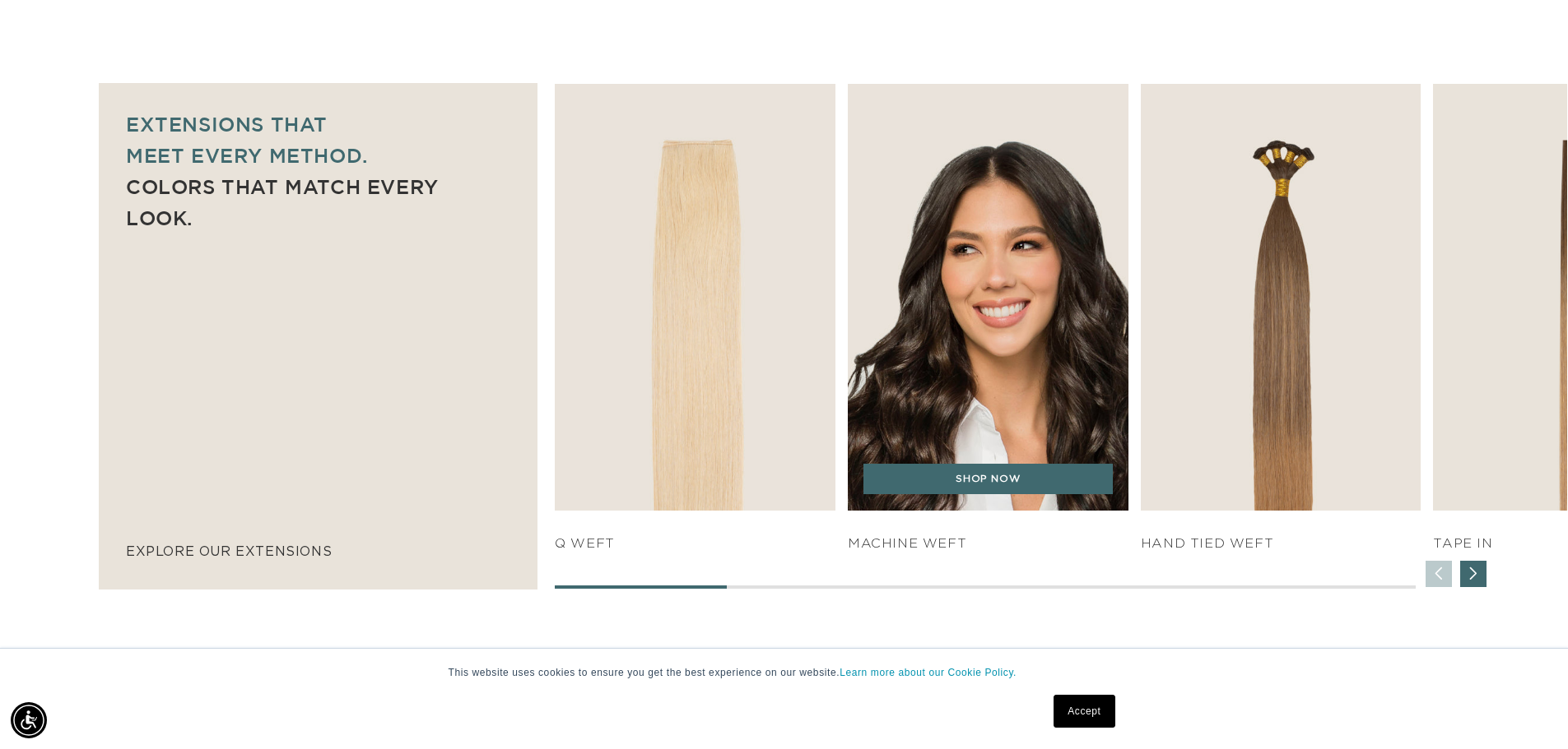
click at [992, 255] on img "2 / 7" at bounding box center [988, 297] width 294 height 448
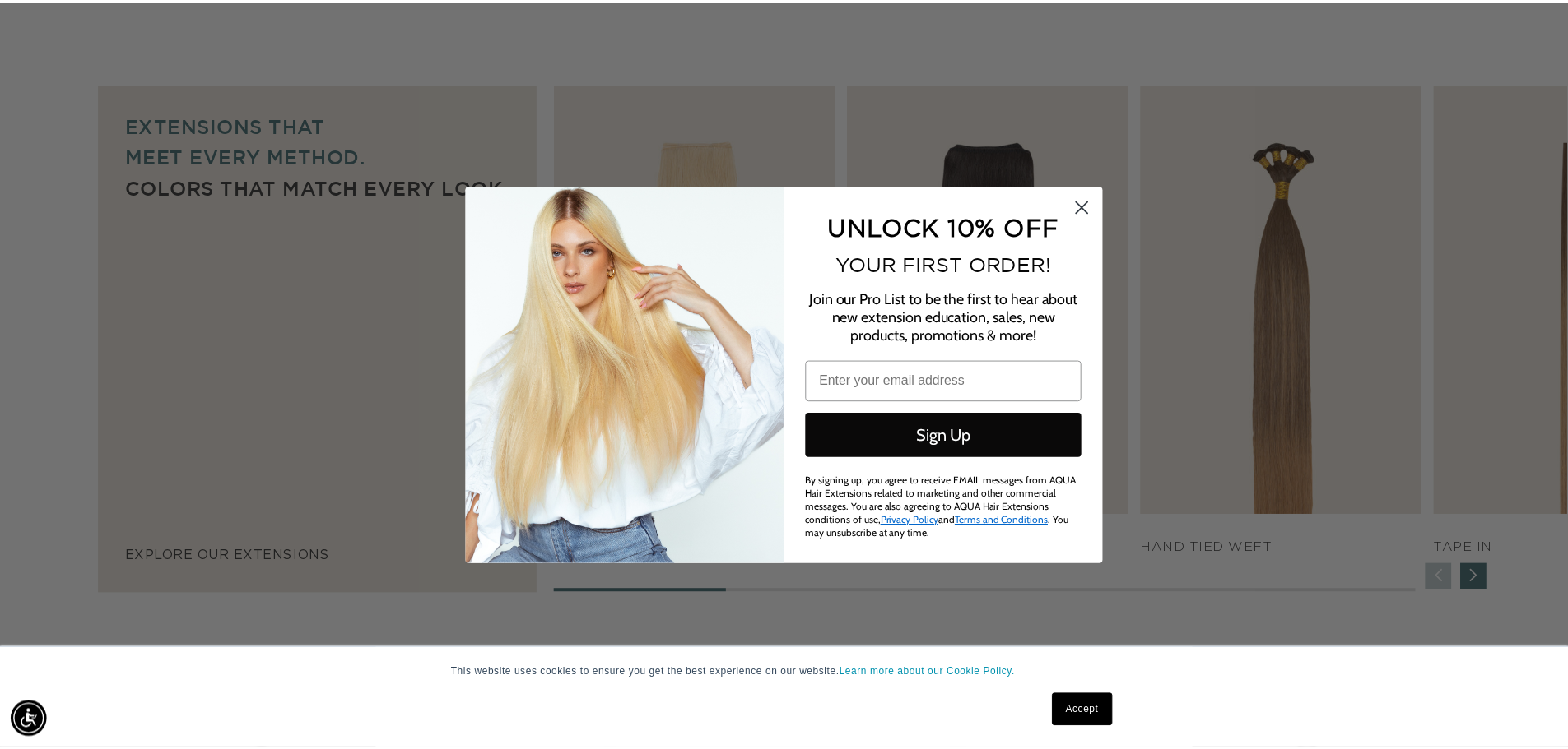
scroll to position [0, 2927]
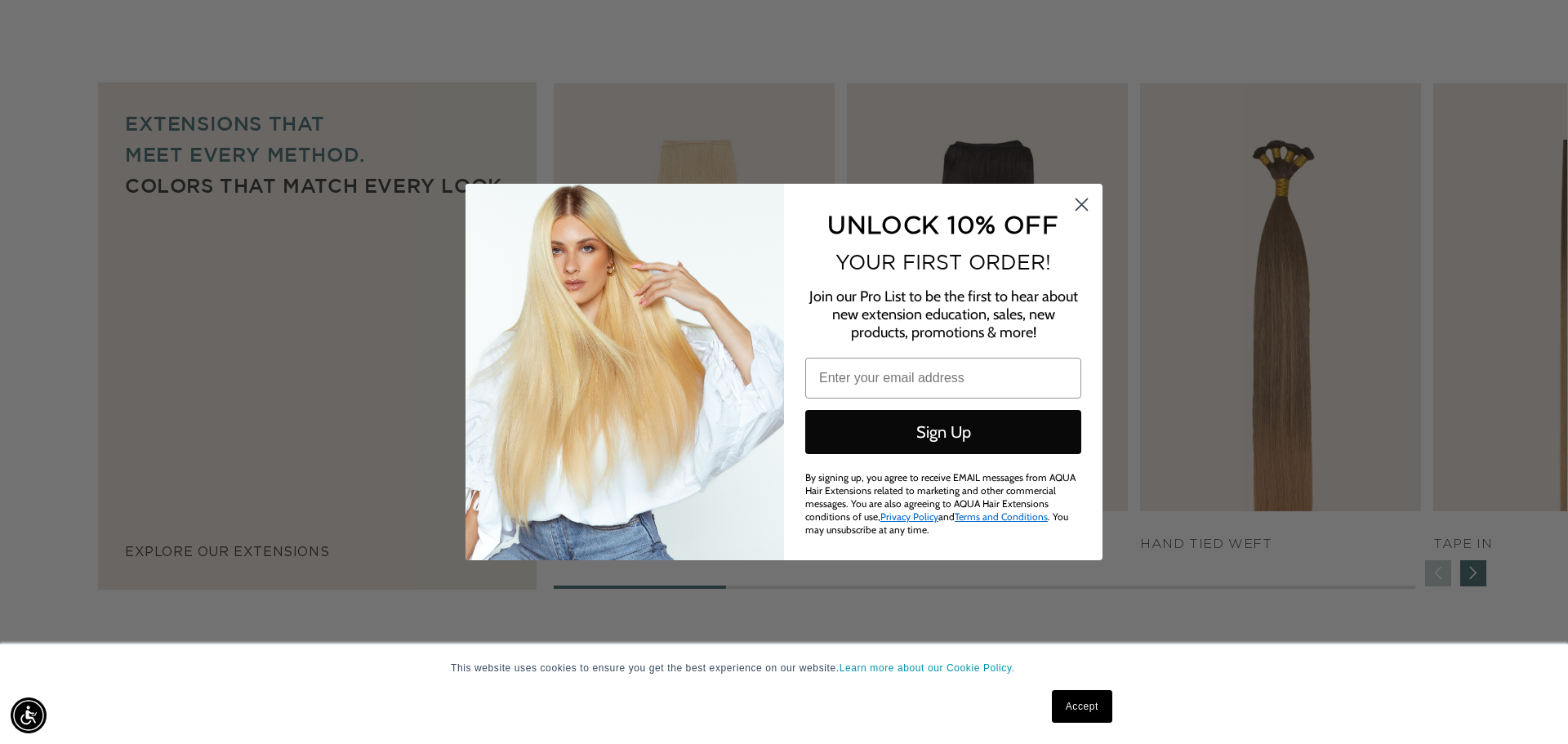
drag, startPoint x: 1093, startPoint y: 216, endPoint x: 1082, endPoint y: 204, distance: 16.3
click at [1089, 212] on icon "Close dialog" at bounding box center [1082, 205] width 29 height 29
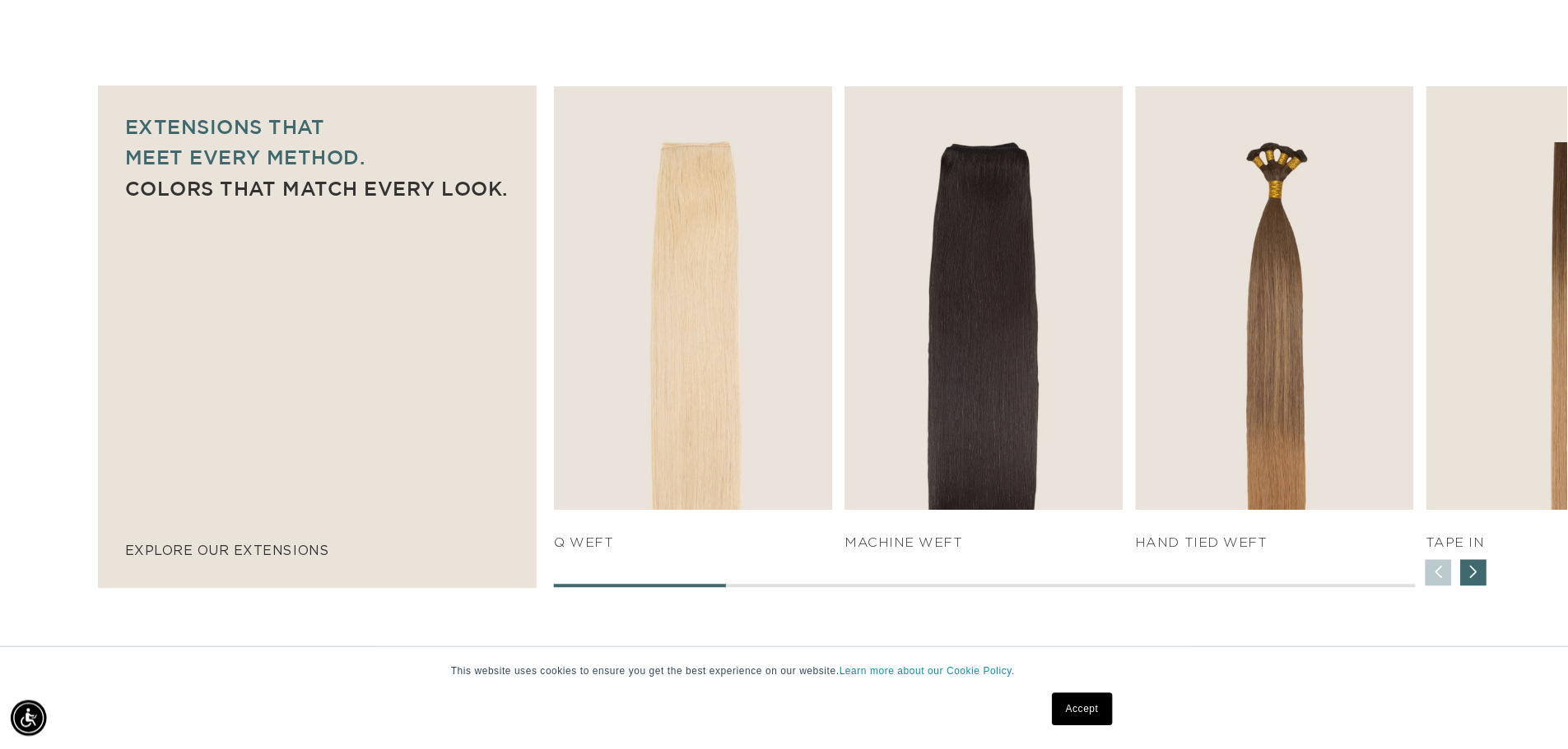
scroll to position [0, 2902]
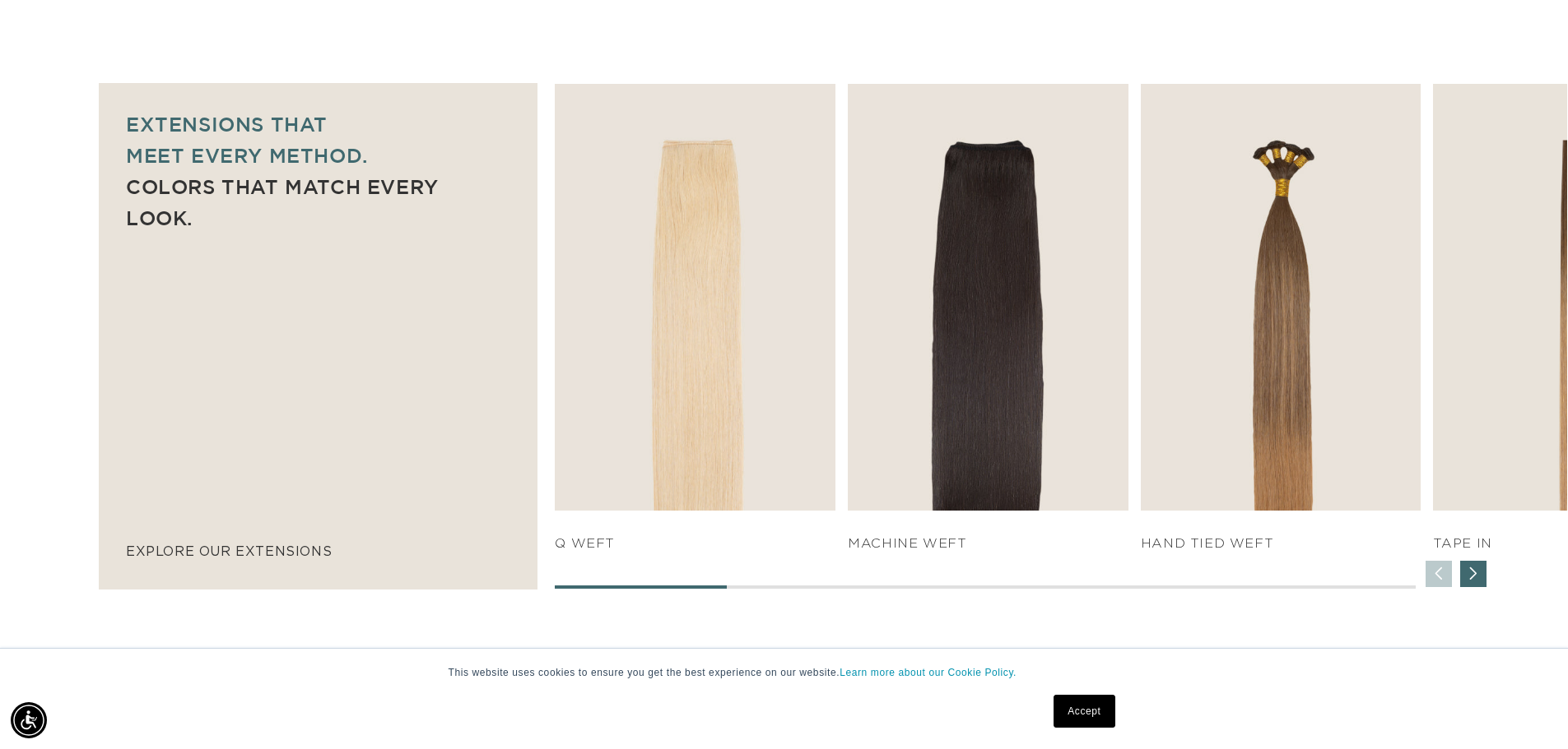
click at [1093, 710] on link "Accept" at bounding box center [1084, 712] width 61 height 33
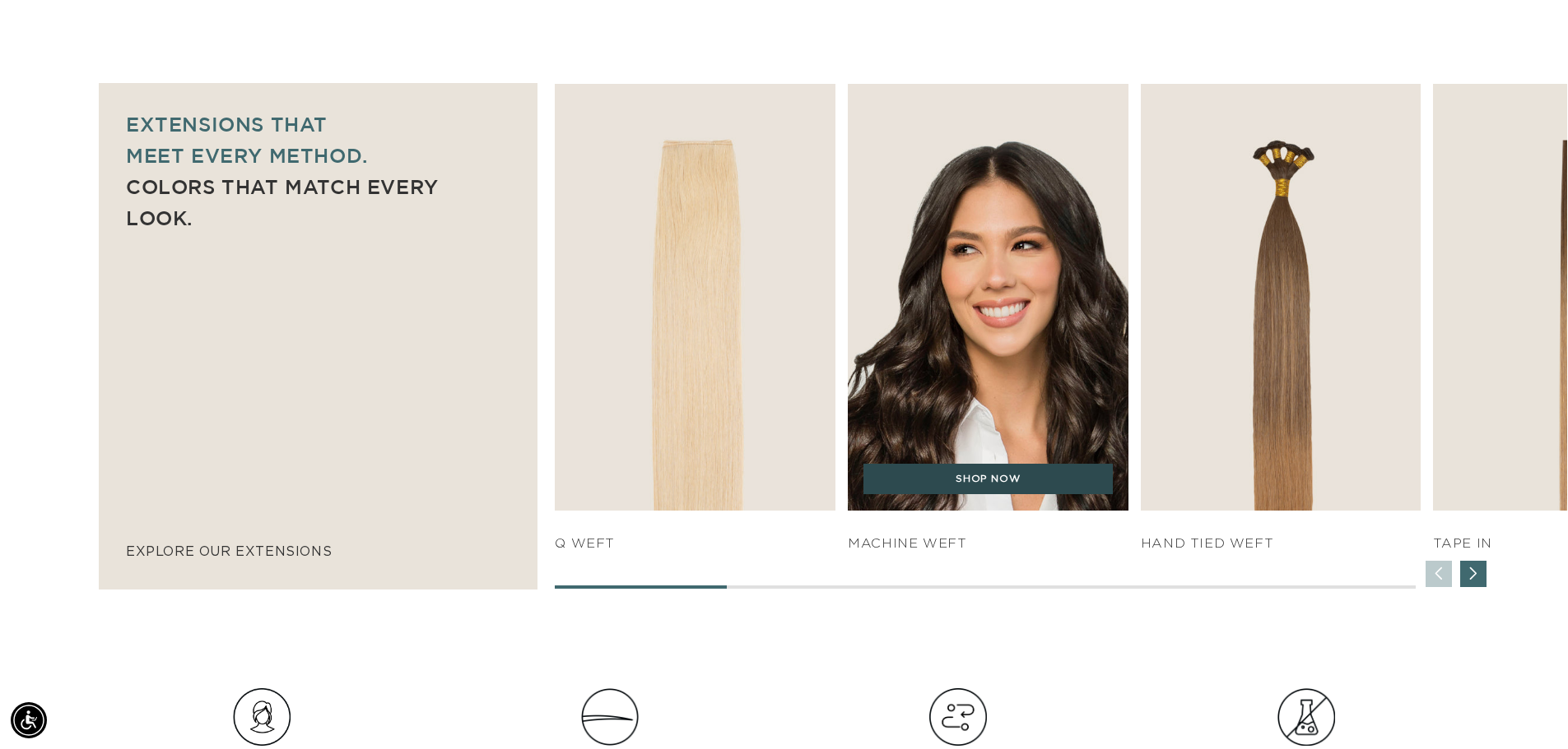
click at [1009, 464] on link "SHOP NOW" at bounding box center [988, 480] width 249 height 31
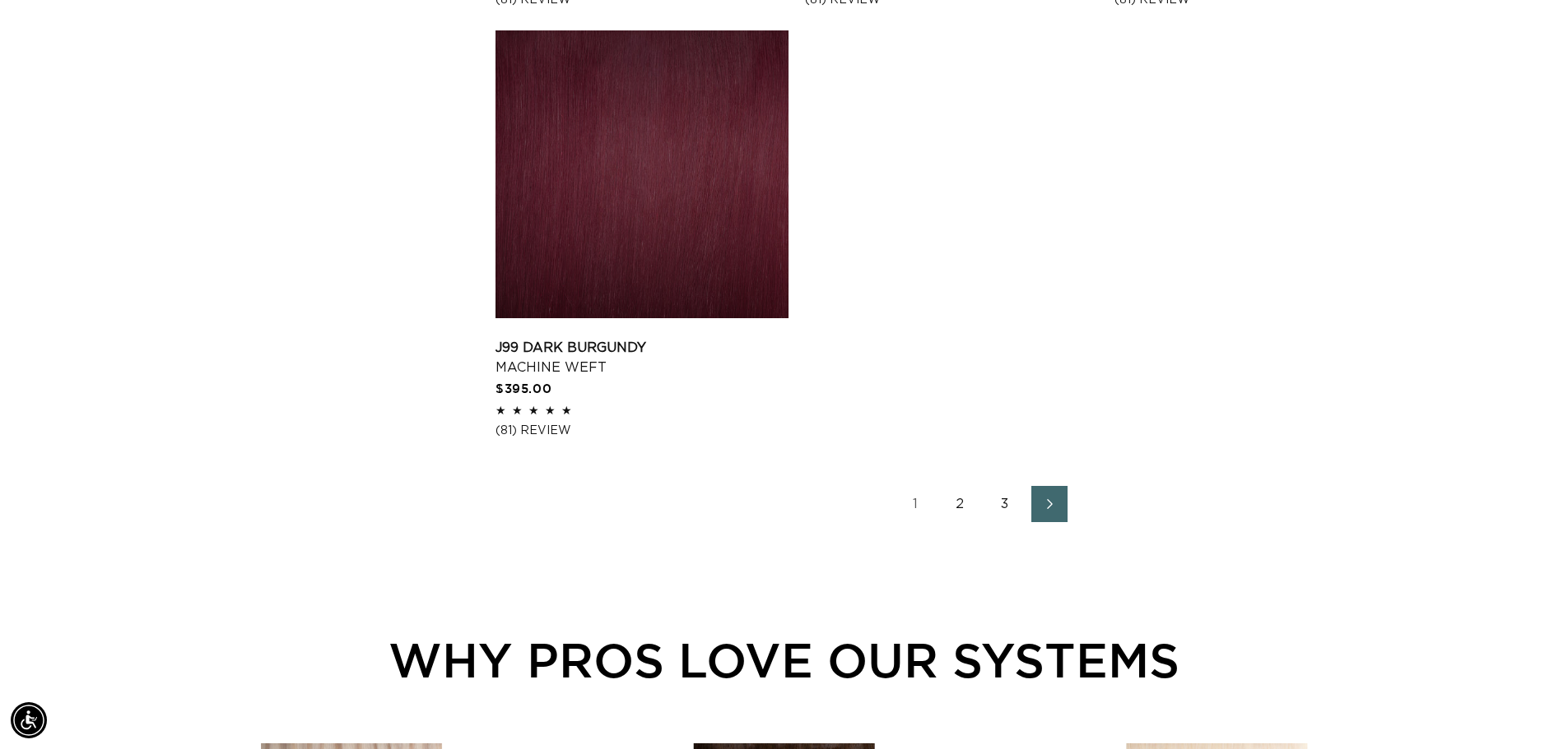
scroll to position [0, 2902]
click at [961, 505] on link "2" at bounding box center [960, 504] width 37 height 37
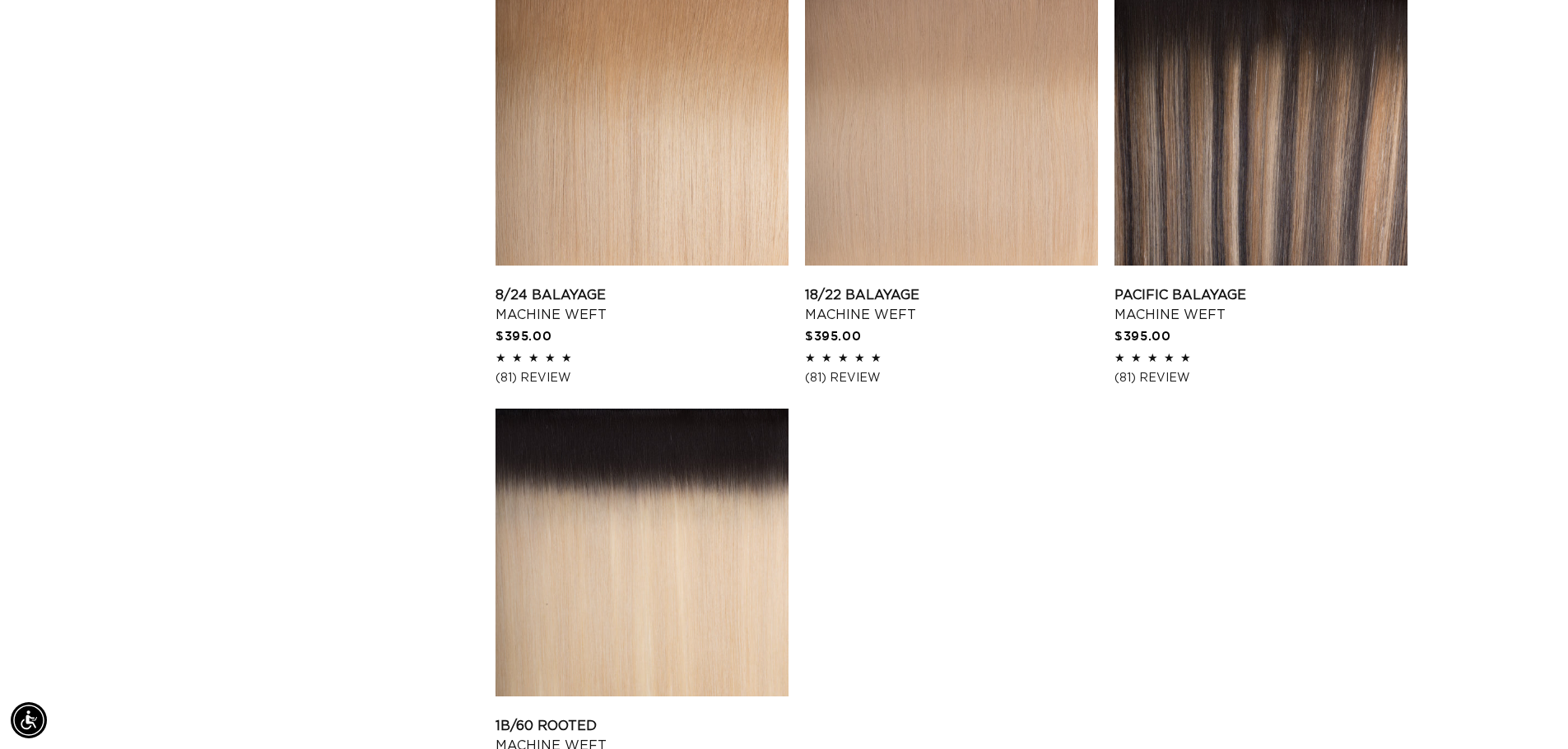
scroll to position [2386, 0]
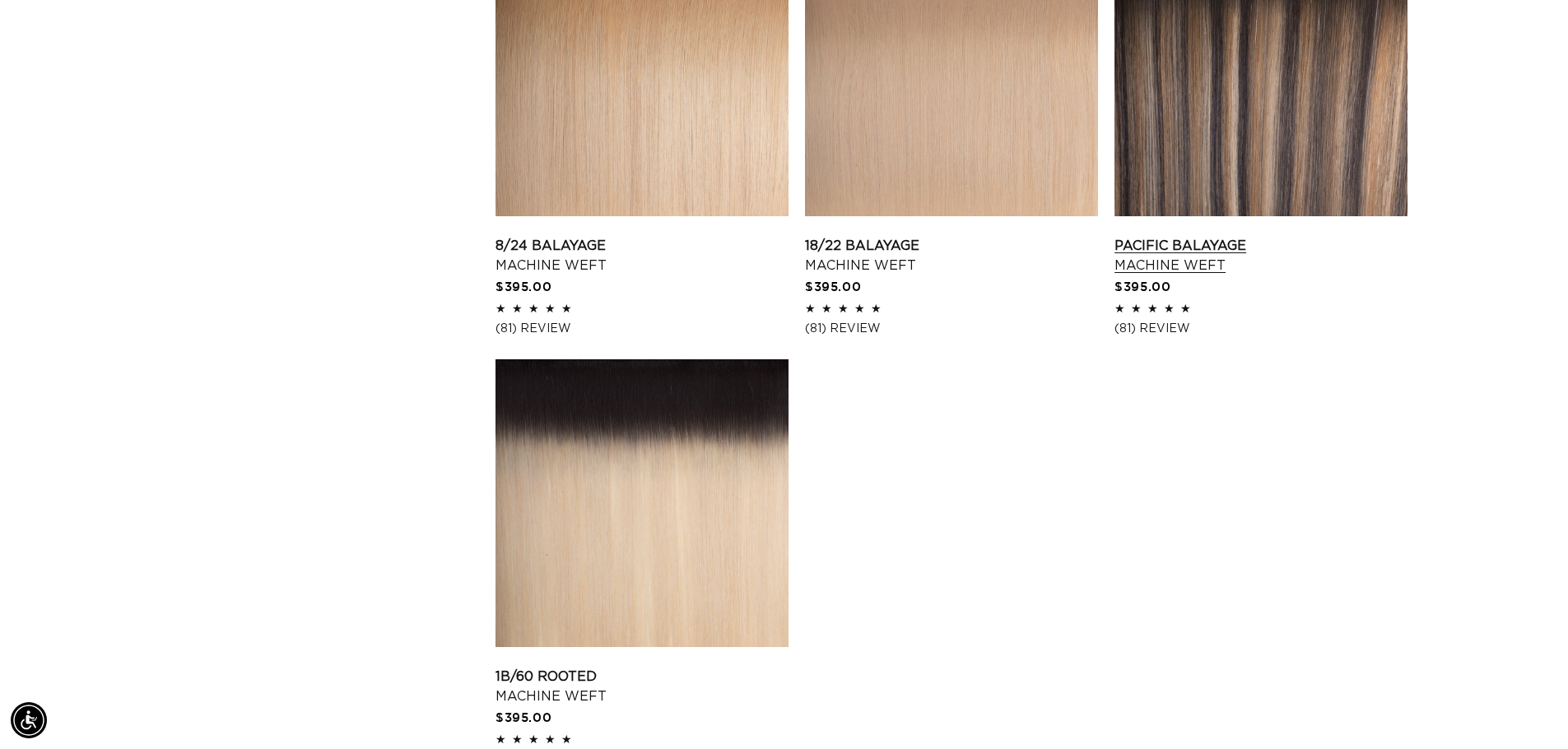
click at [1247, 236] on link "Pacific Balayage Machine Weft" at bounding box center [1260, 255] width 293 height 39
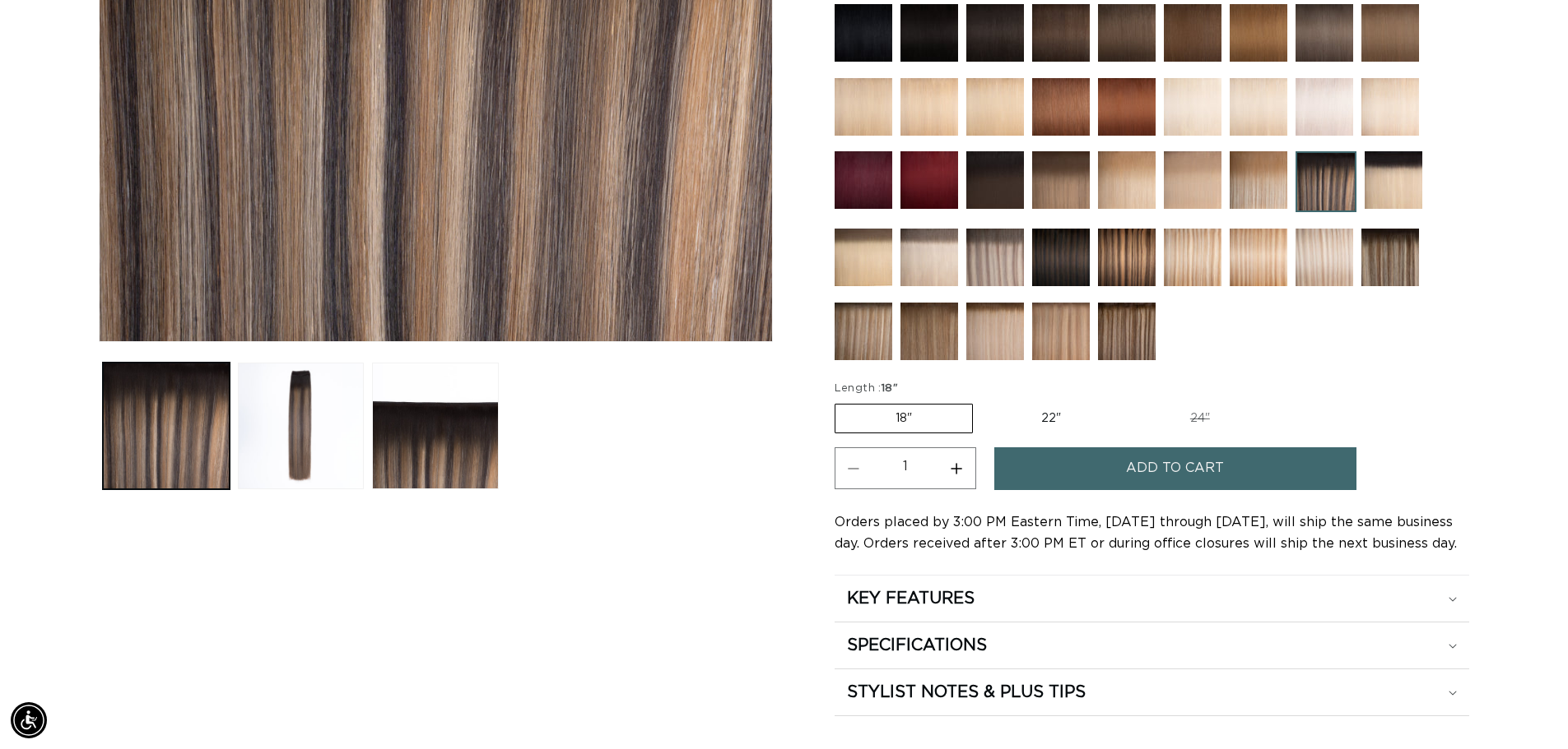
scroll to position [575, 0]
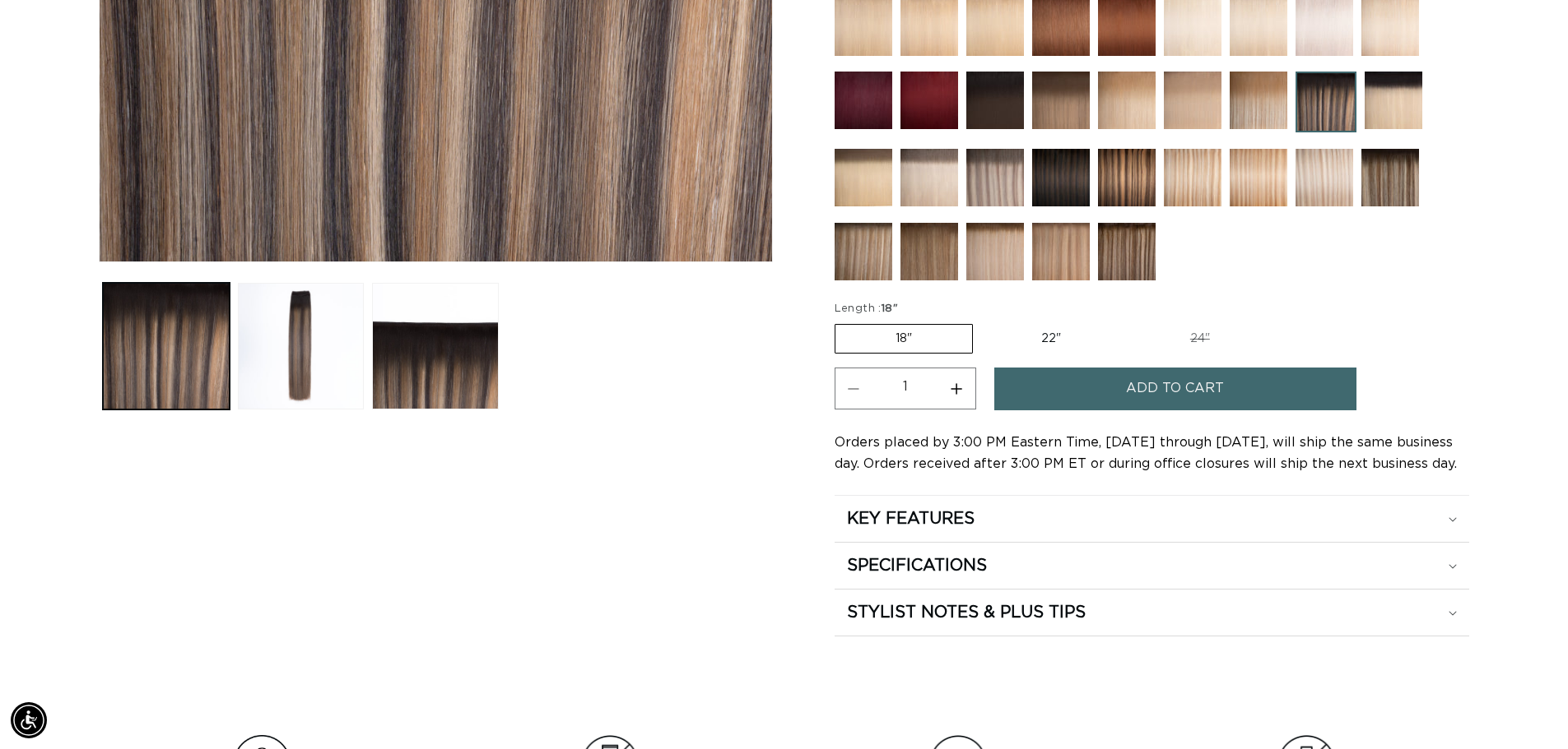
click at [877, 330] on label "18" Variant sold out or unavailable" at bounding box center [903, 339] width 138 height 29
click at [840, 322] on input "18" Variant sold out or unavailable" at bounding box center [839, 321] width 1 height 1
click at [1185, 400] on span "Add to cart" at bounding box center [1174, 389] width 98 height 42
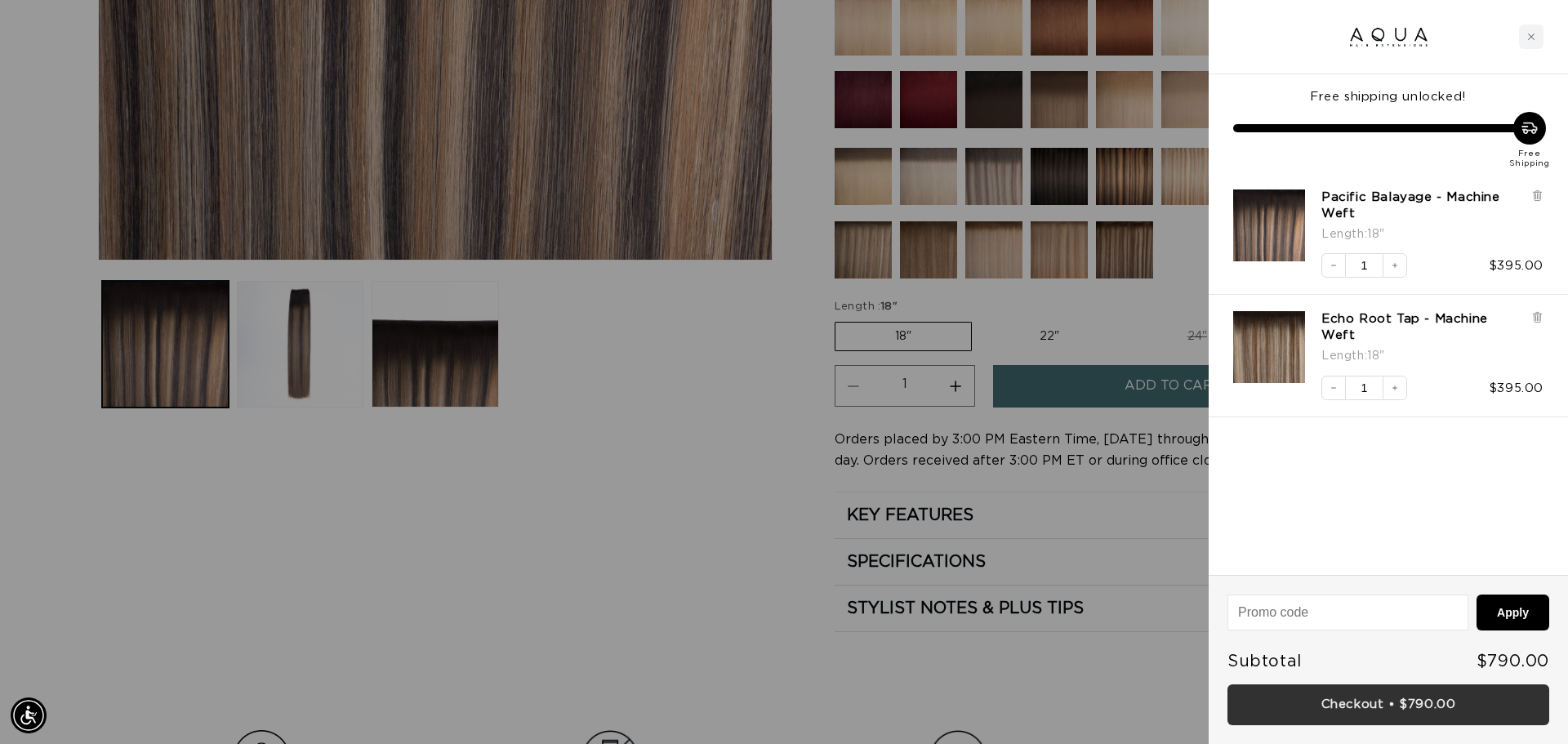
scroll to position [0, 1452]
click at [1405, 712] on link "Checkout • $790.00" at bounding box center [1388, 706] width 322 height 42
